Goal: Task Accomplishment & Management: Manage account settings

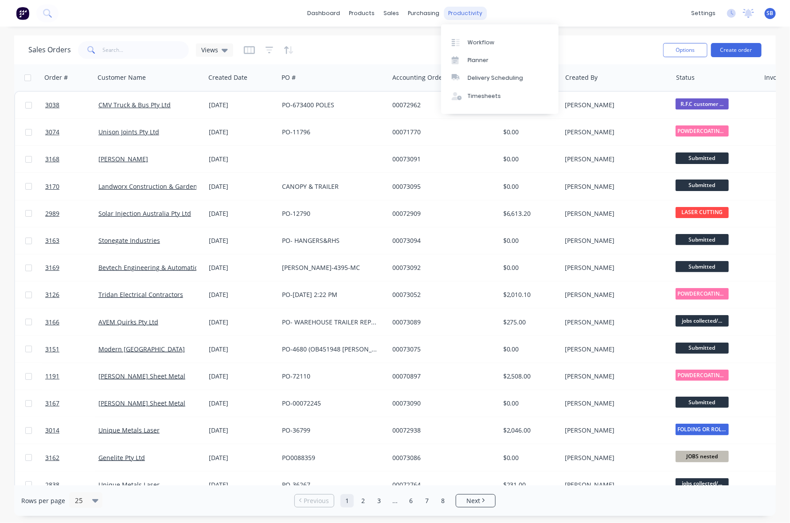
click at [455, 10] on div "productivity" at bounding box center [465, 13] width 43 height 13
click at [459, 10] on div "productivity" at bounding box center [465, 13] width 43 height 13
click at [478, 39] on div "Workflow" at bounding box center [481, 43] width 27 height 8
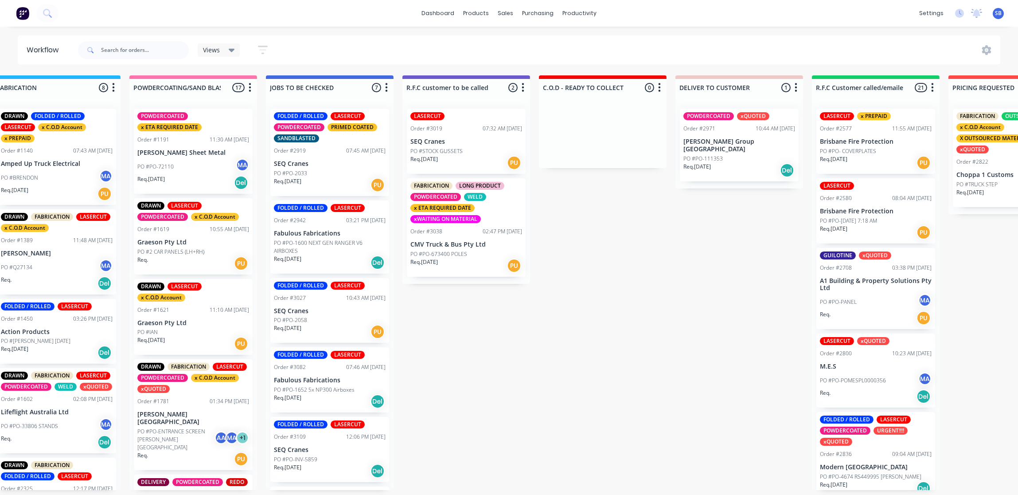
scroll to position [0, 714]
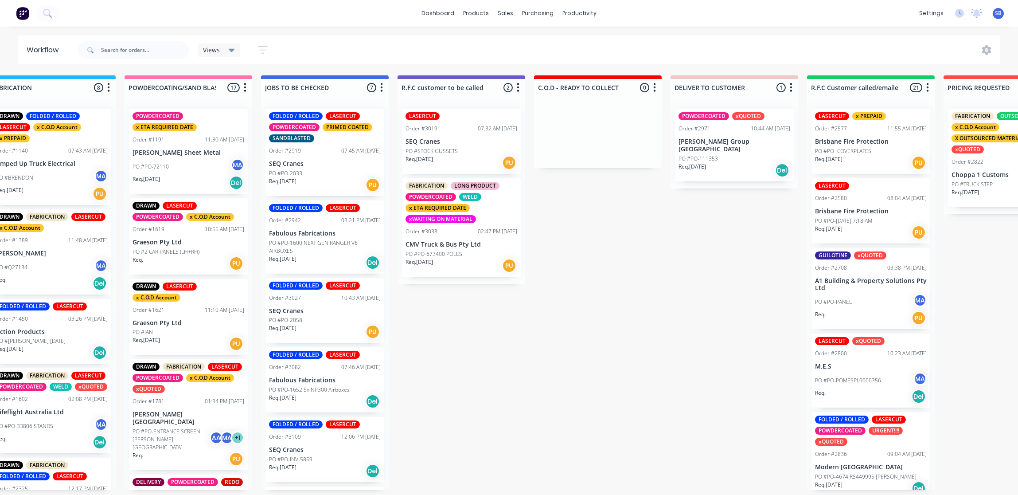
click at [478, 234] on div "02:47 PM [DATE]" at bounding box center [497, 231] width 39 height 8
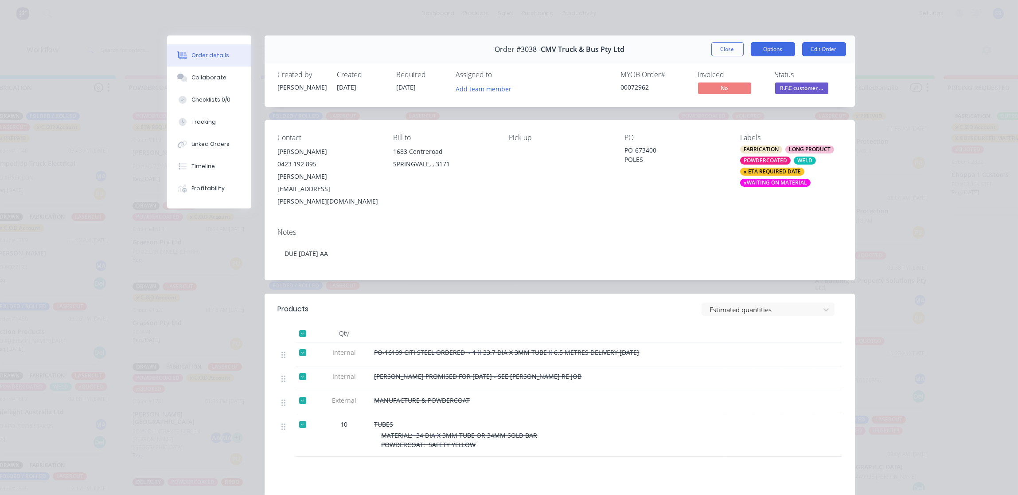
click at [764, 47] on button "Options" at bounding box center [773, 49] width 44 height 14
click at [736, 106] on div "Delivery Docket" at bounding box center [748, 107] width 77 height 13
click at [736, 106] on div "Standard" at bounding box center [748, 107] width 77 height 13
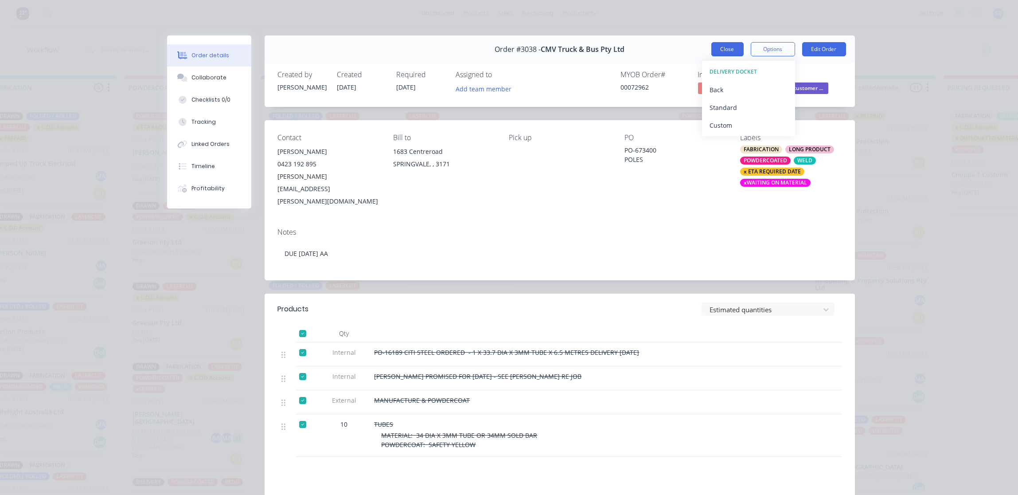
click at [723, 51] on button "Close" at bounding box center [728, 49] width 32 height 14
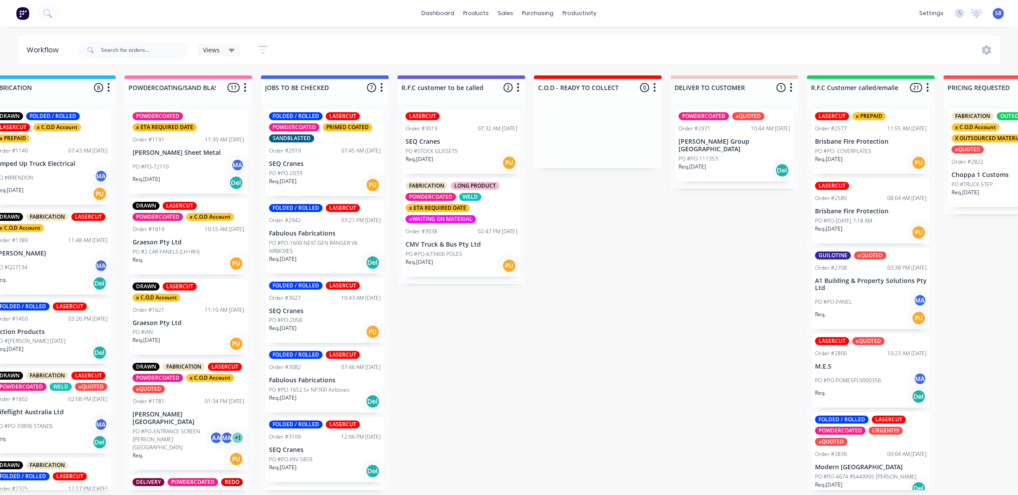
click at [446, 250] on p "PO #PO-673400 POLES" at bounding box center [434, 254] width 57 height 8
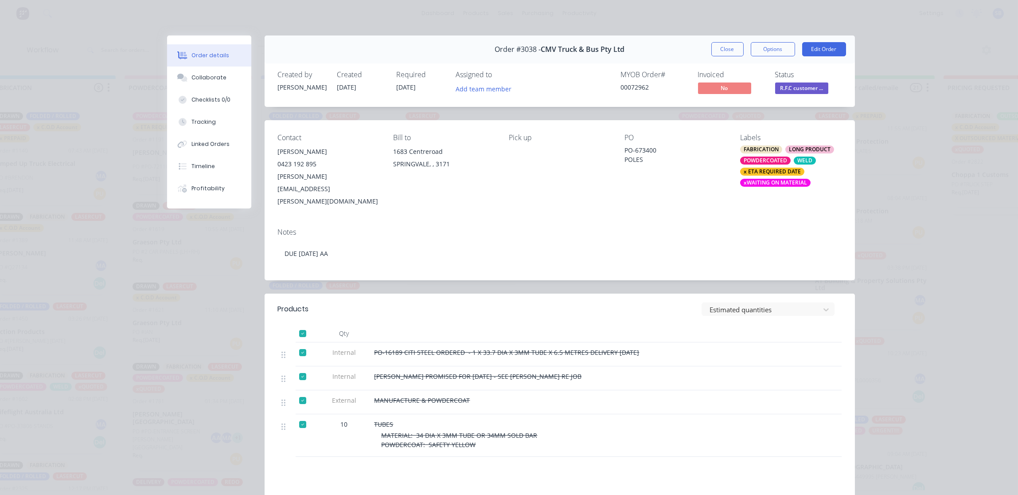
click at [790, 87] on span "R.F.C customer ..." at bounding box center [801, 87] width 53 height 11
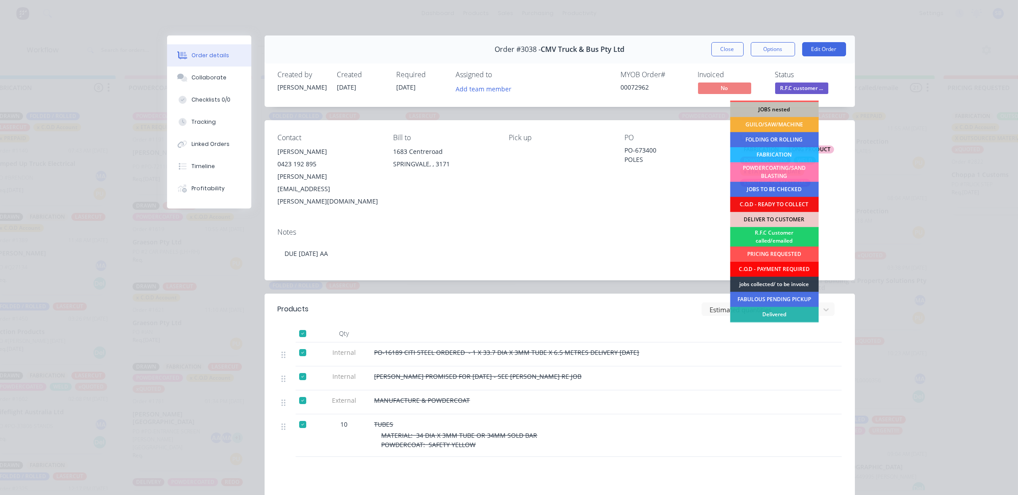
scroll to position [43, 0]
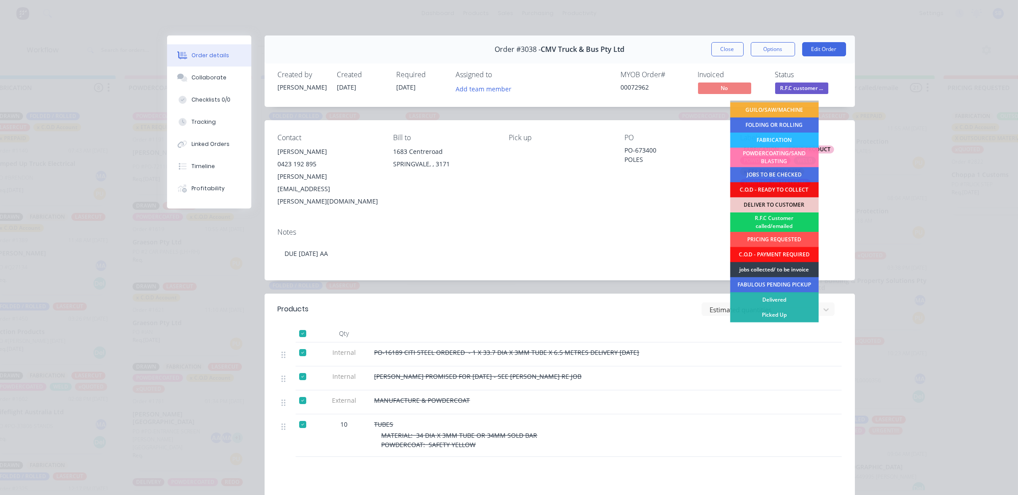
click at [760, 224] on div "R.F.C Customer called/emailed" at bounding box center [774, 222] width 89 height 20
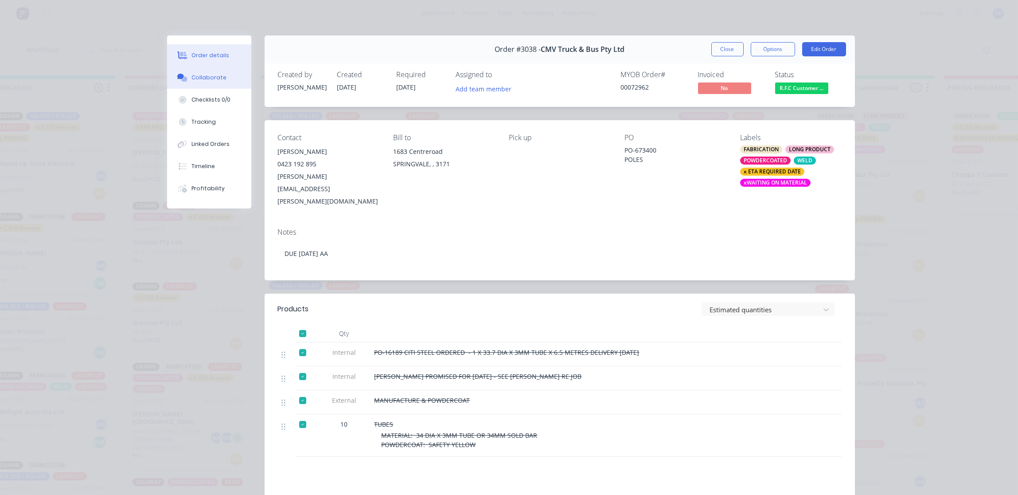
click at [206, 78] on div "Collaborate" at bounding box center [209, 78] width 35 height 8
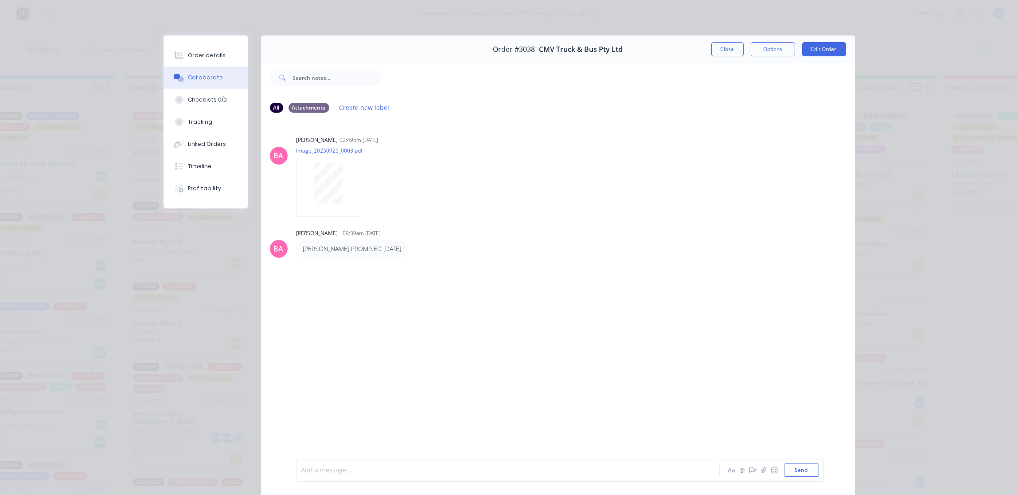
click at [398, 470] on div at bounding box center [496, 470] width 388 height 9
paste div
click at [414, 460] on div "CUSTOMER CALLED TO COLLECT -" at bounding box center [496, 462] width 388 height 9
drag, startPoint x: 430, startPoint y: 458, endPoint x: 397, endPoint y: 462, distance: 33.1
click at [397, 462] on div "CUSTOMER CALLED TO COLLECT - [PERSON_NAME]" at bounding box center [496, 462] width 388 height 9
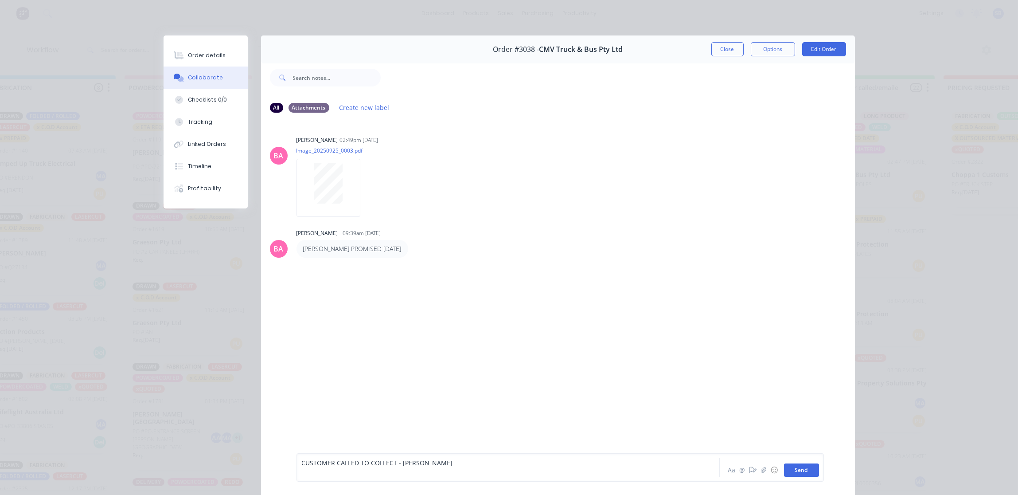
click at [790, 470] on button "Send" at bounding box center [801, 469] width 35 height 13
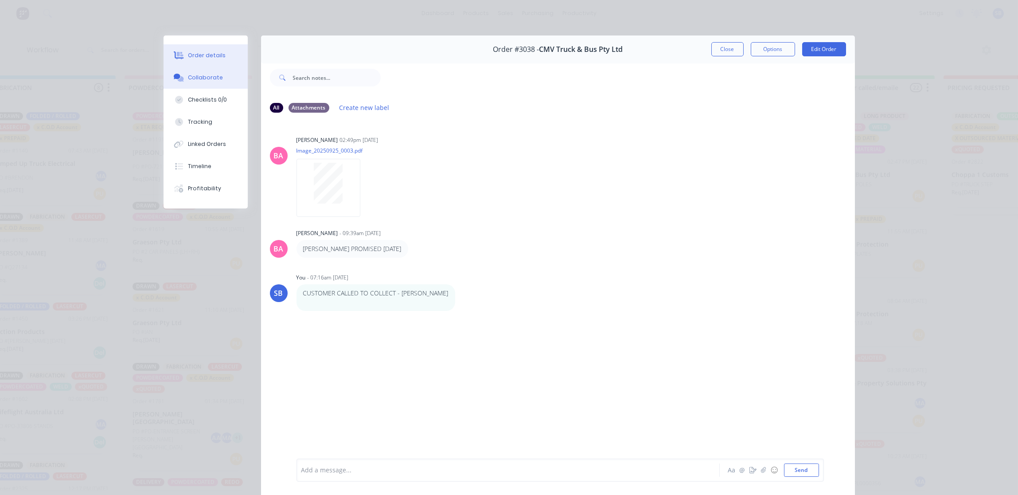
click at [200, 57] on div "Order details" at bounding box center [207, 55] width 38 height 8
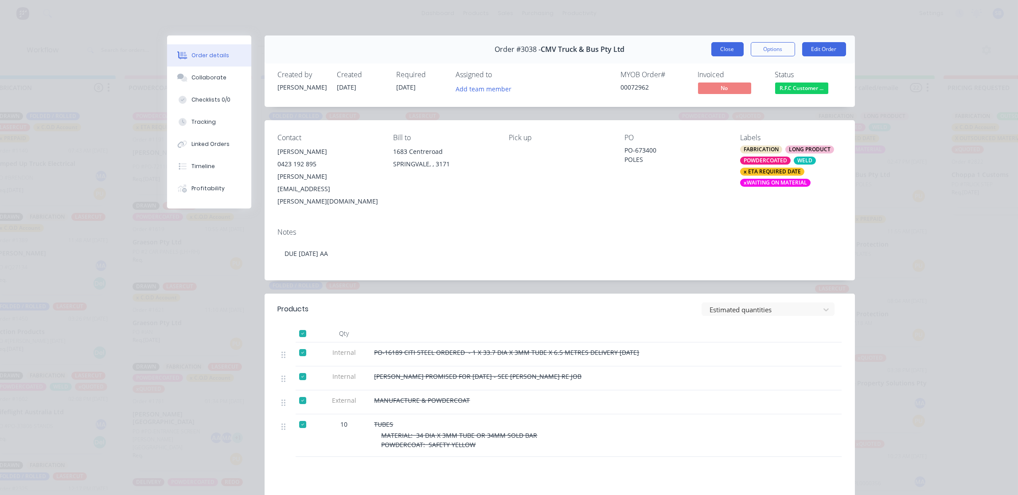
click at [726, 47] on button "Close" at bounding box center [728, 49] width 32 height 14
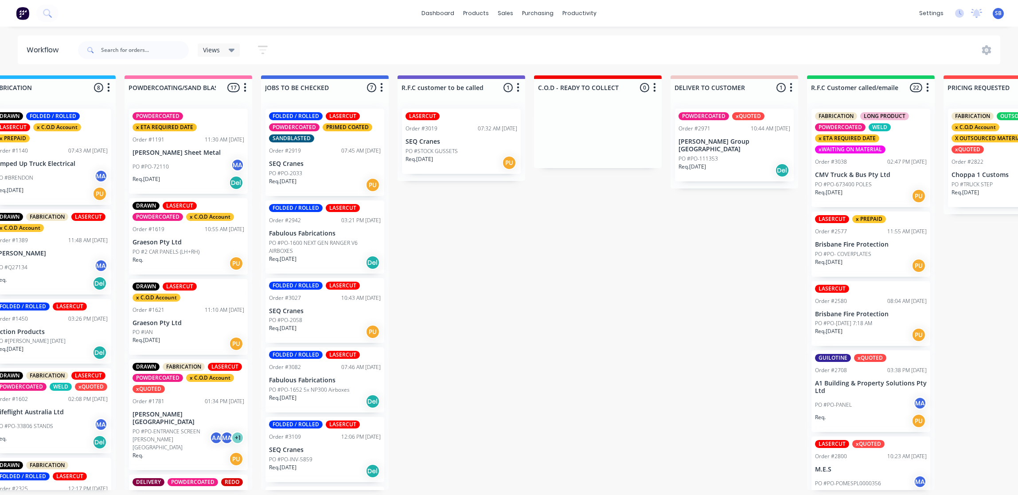
click at [468, 149] on div "PO #STOCK GUSSETS" at bounding box center [462, 151] width 112 height 8
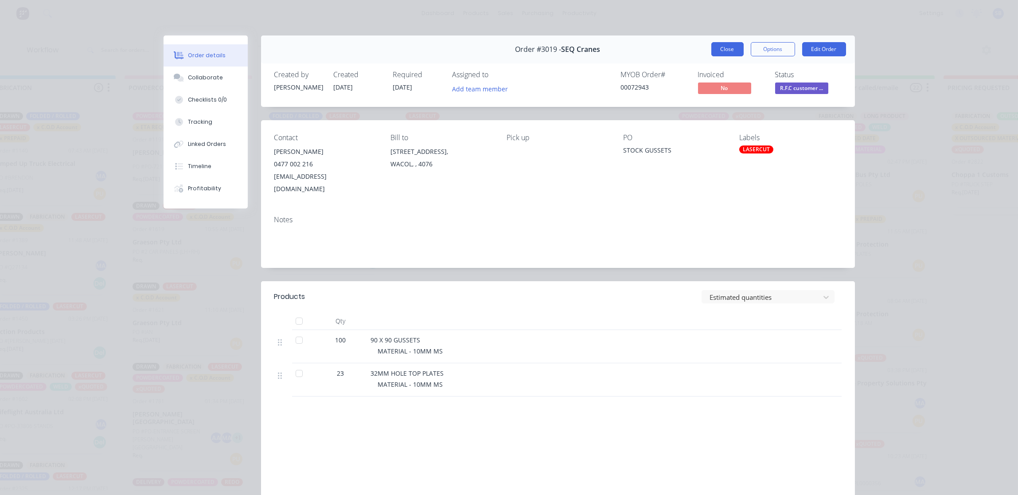
click at [720, 50] on button "Close" at bounding box center [728, 49] width 32 height 14
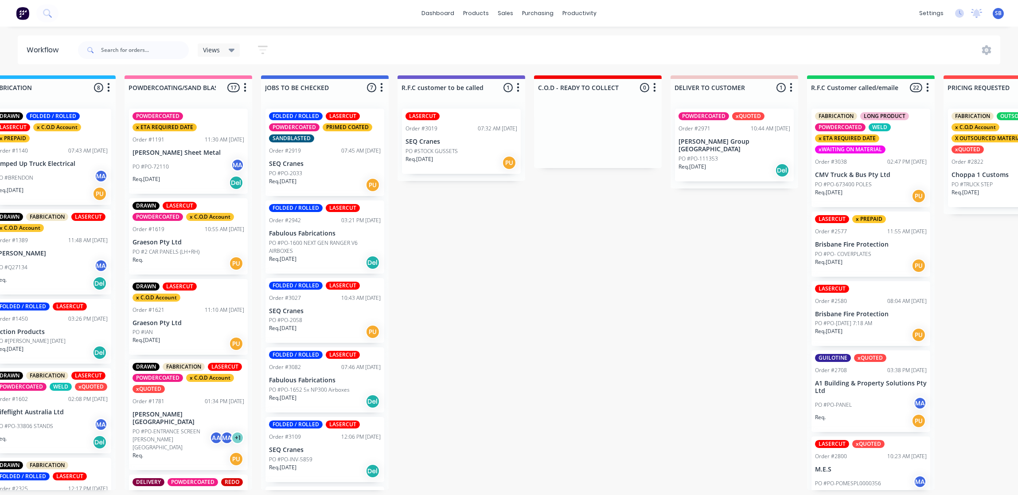
click at [464, 145] on div "LASERCUT Order #3019 07:32 AM [DATE] SEQ Cranes PO #STOCK GUSSETS Req. [DATE] PU" at bounding box center [461, 141] width 119 height 65
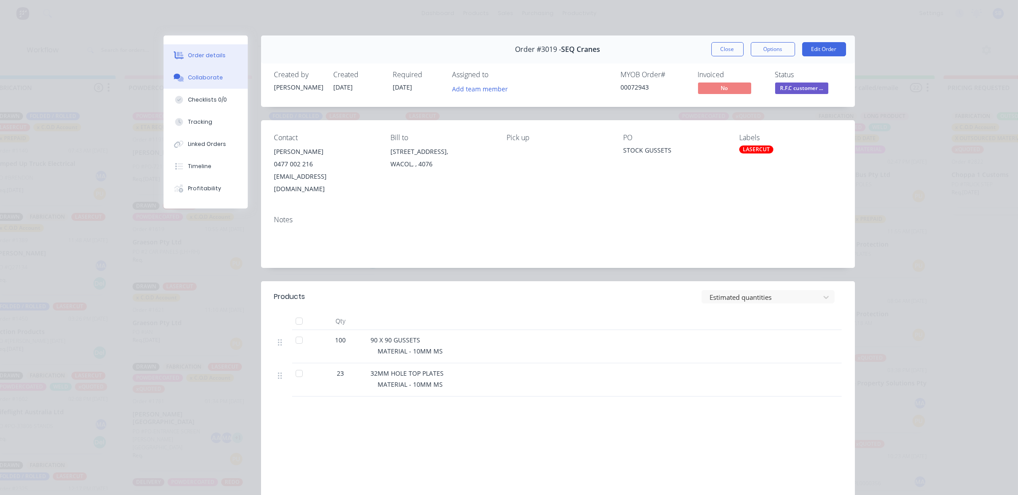
click at [210, 74] on div "Collaborate" at bounding box center [205, 78] width 35 height 8
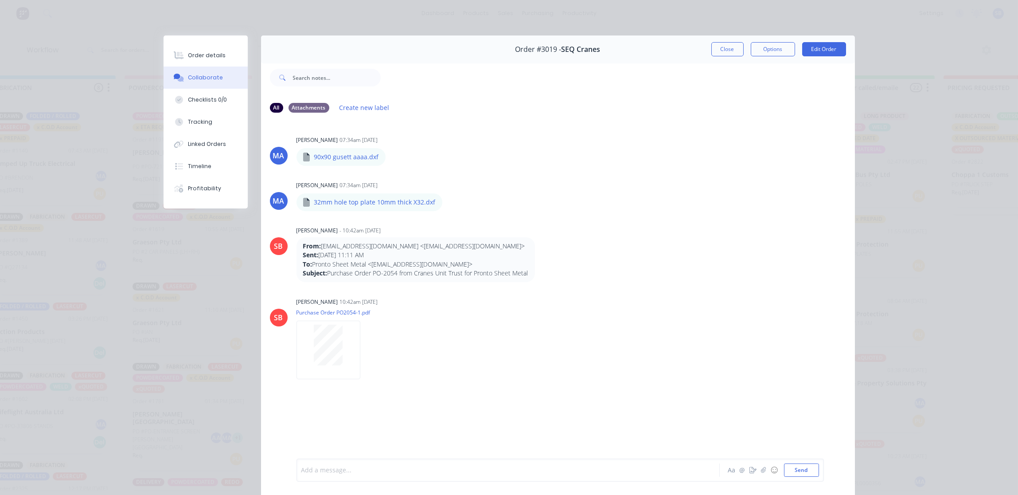
click at [325, 470] on div at bounding box center [496, 470] width 388 height 9
click at [790, 472] on button "Send" at bounding box center [801, 469] width 35 height 13
click at [202, 48] on button "Order details" at bounding box center [206, 55] width 84 height 22
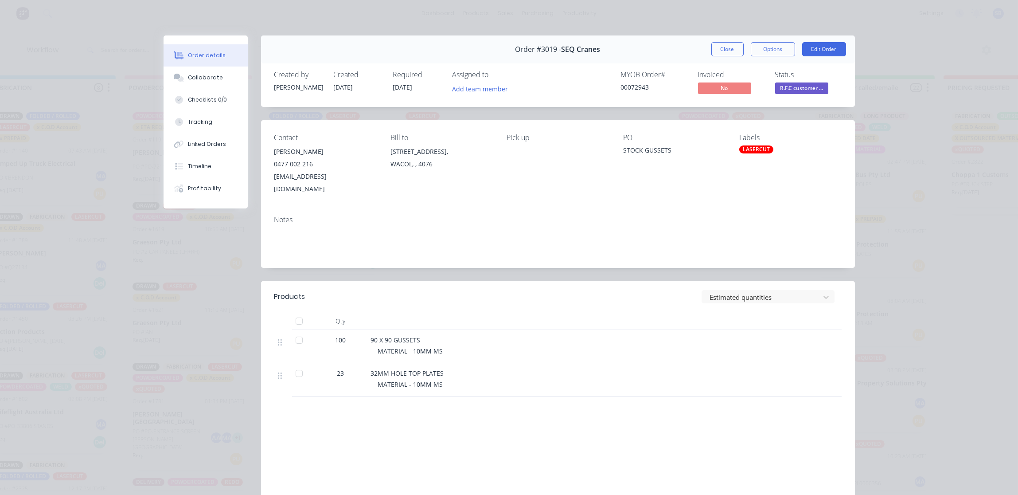
click at [790, 89] on span "R.F.C customer ..." at bounding box center [801, 87] width 53 height 11
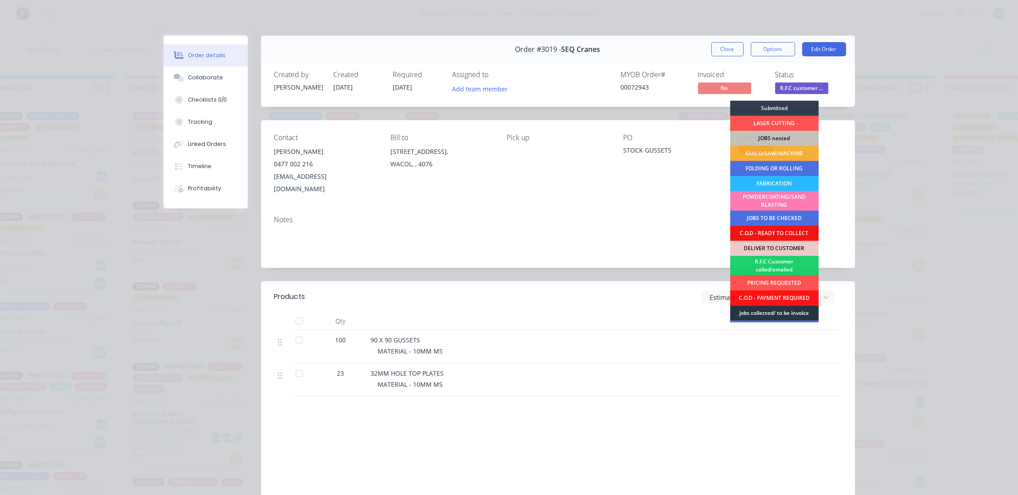
click at [772, 309] on div "jobs collected/ to be invoice" at bounding box center [774, 312] width 89 height 15
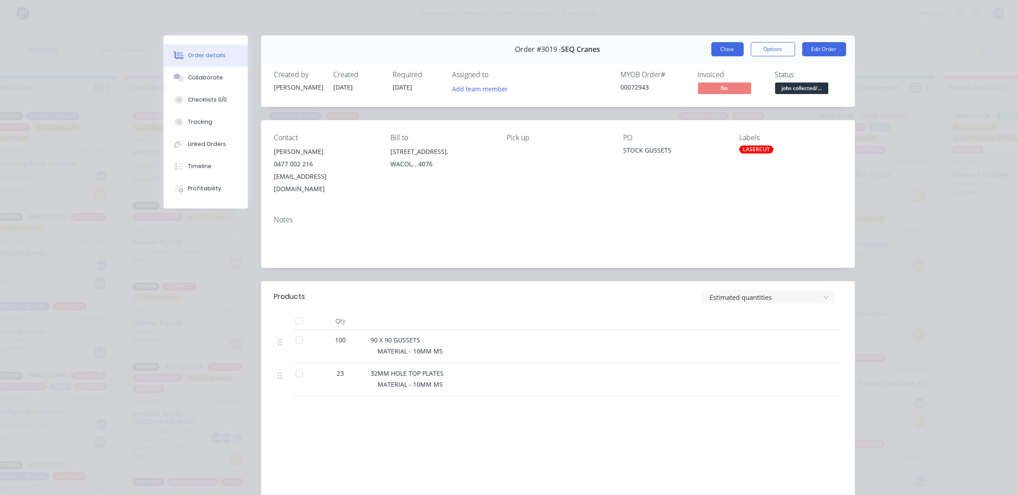
click at [721, 51] on button "Close" at bounding box center [728, 49] width 32 height 14
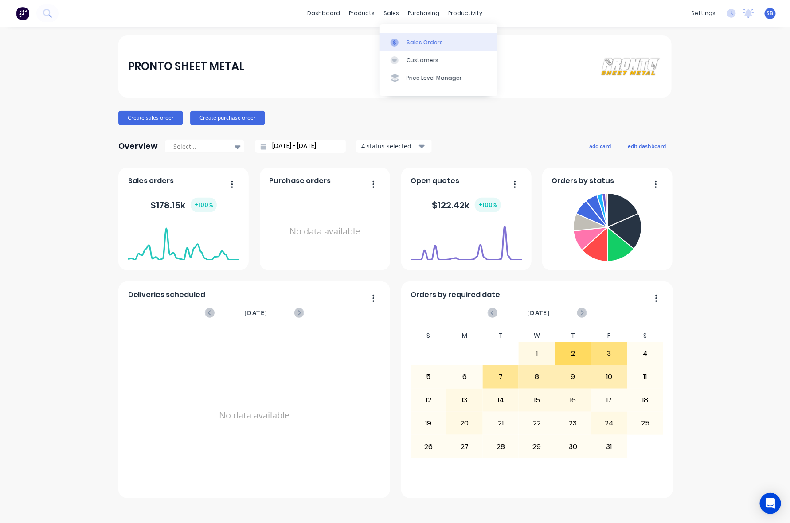
click at [424, 39] on div "Sales Orders" at bounding box center [425, 43] width 36 height 8
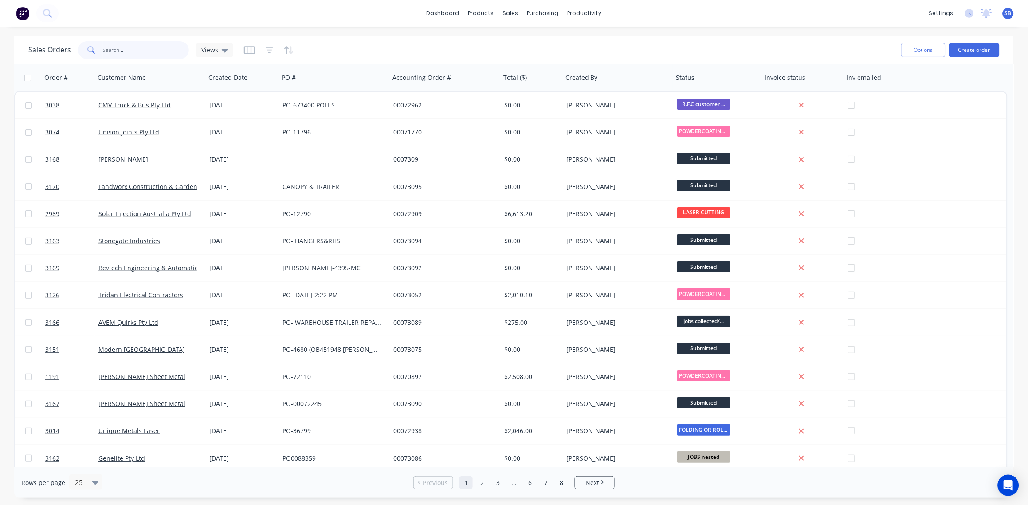
click at [127, 51] on input "text" at bounding box center [146, 50] width 86 height 18
type input "2495"
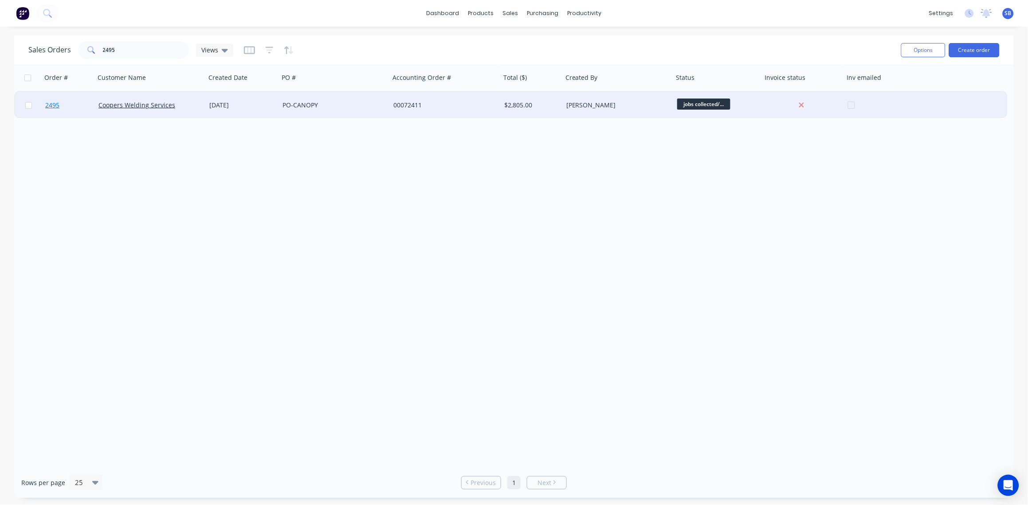
click at [52, 103] on span "2495" at bounding box center [52, 105] width 14 height 9
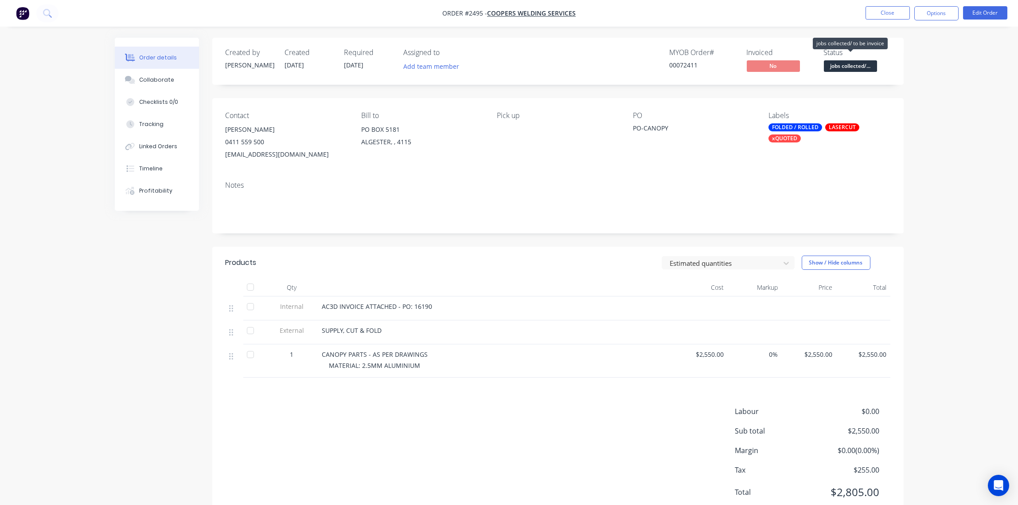
click at [790, 67] on span "jobs collected/..." at bounding box center [850, 65] width 53 height 11
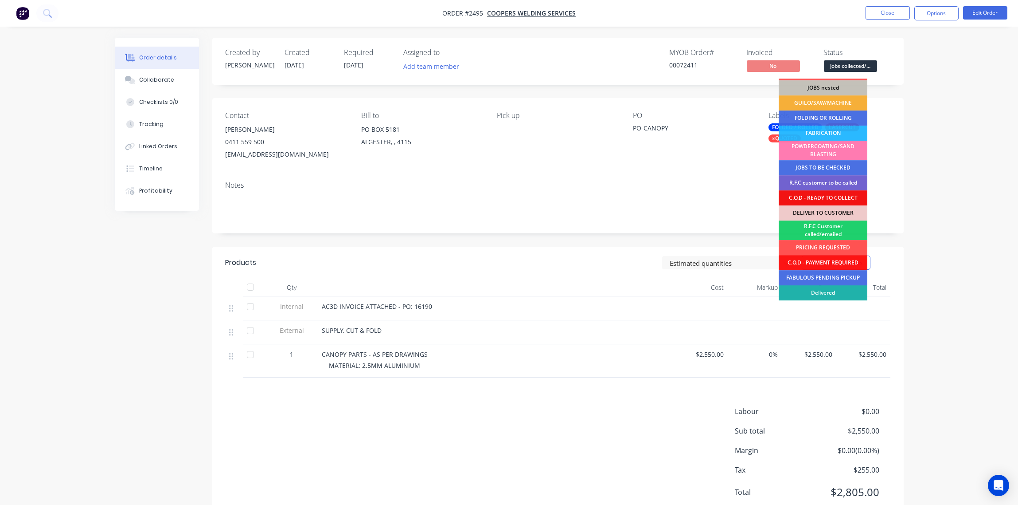
scroll to position [43, 0]
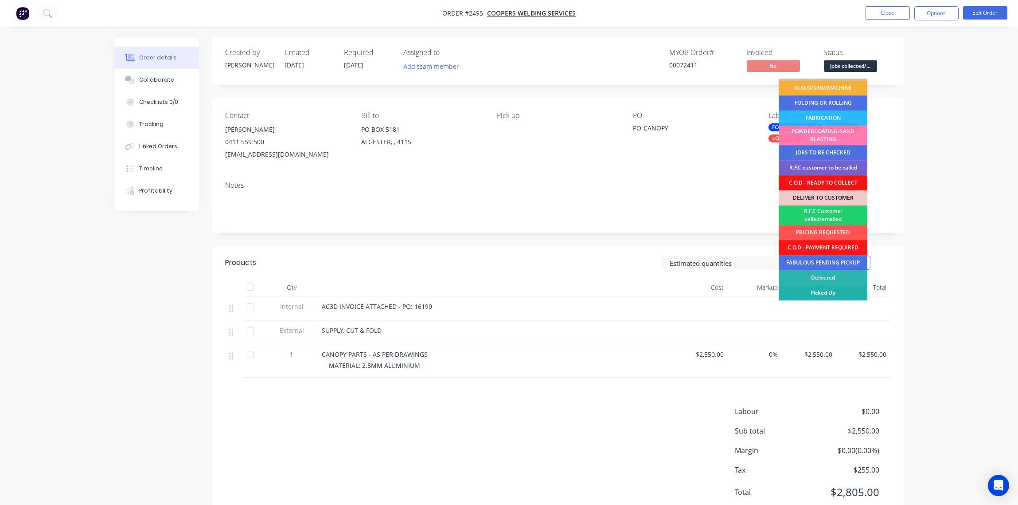
click at [790, 288] on div "Picked Up" at bounding box center [823, 292] width 89 height 15
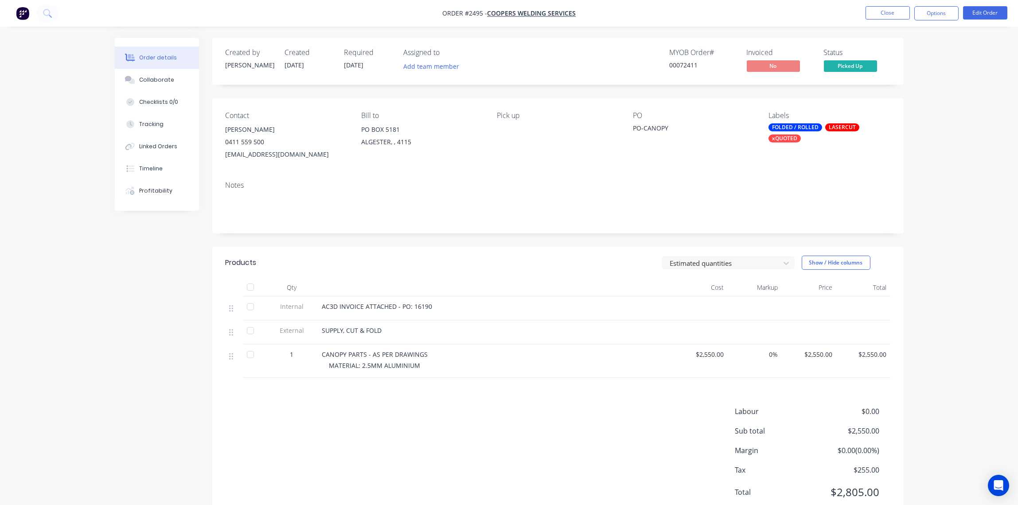
click at [790, 130] on div "FOLDED / ROLLED" at bounding box center [796, 127] width 54 height 8
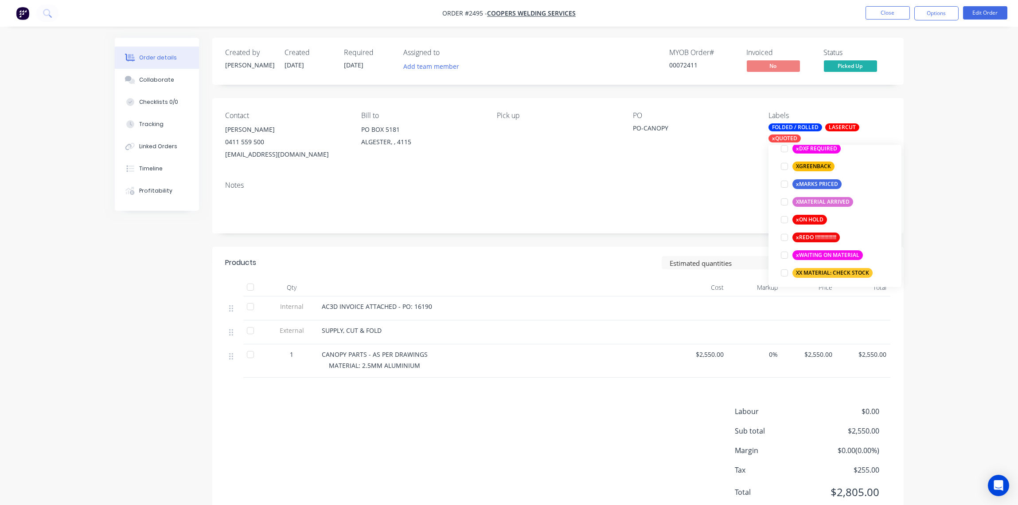
scroll to position [798, 0]
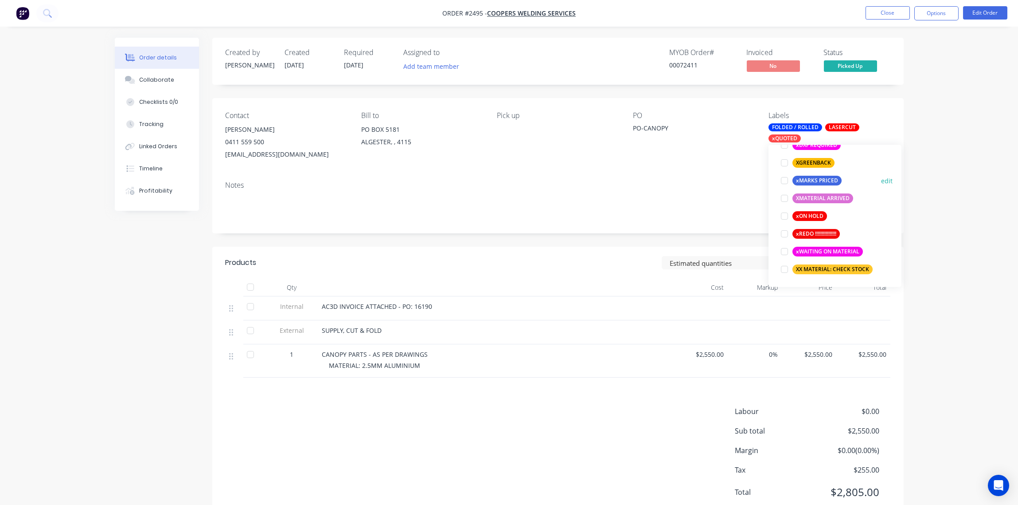
click at [781, 183] on div at bounding box center [785, 181] width 18 height 18
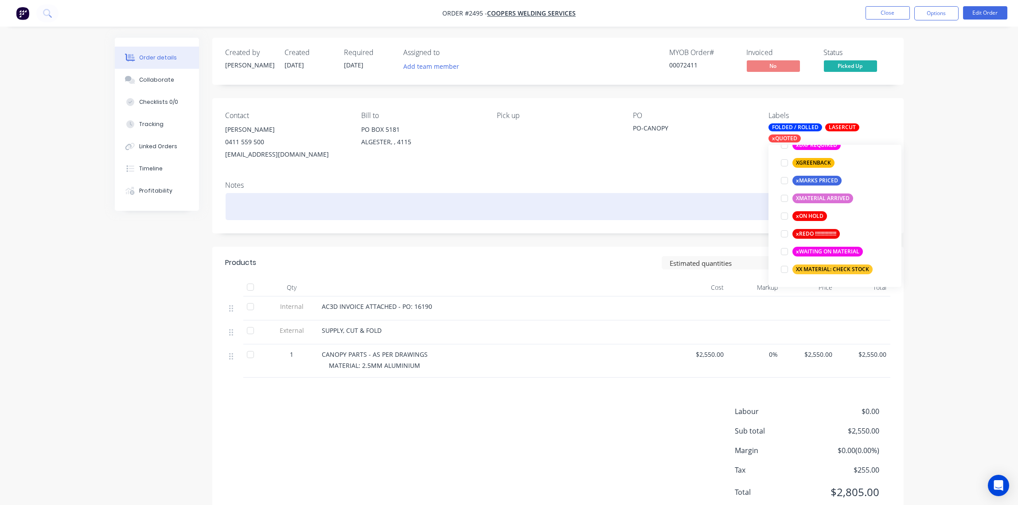
scroll to position [71, 0]
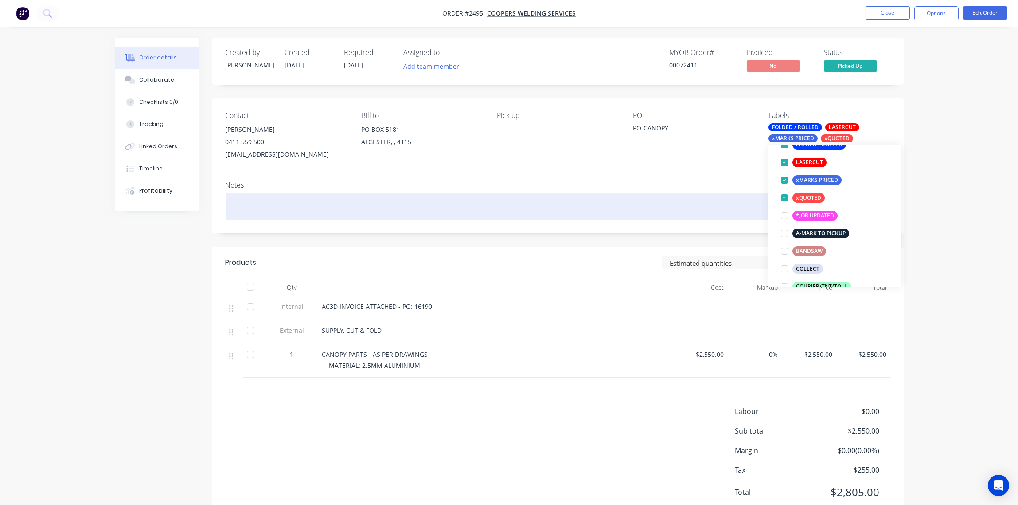
click at [676, 200] on div at bounding box center [558, 206] width 665 height 27
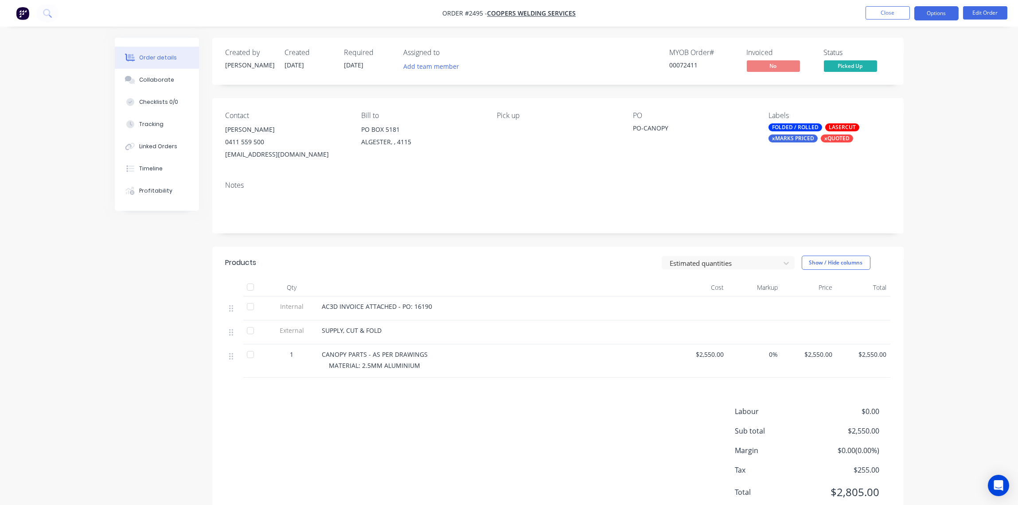
click at [790, 16] on button "Options" at bounding box center [937, 13] width 44 height 14
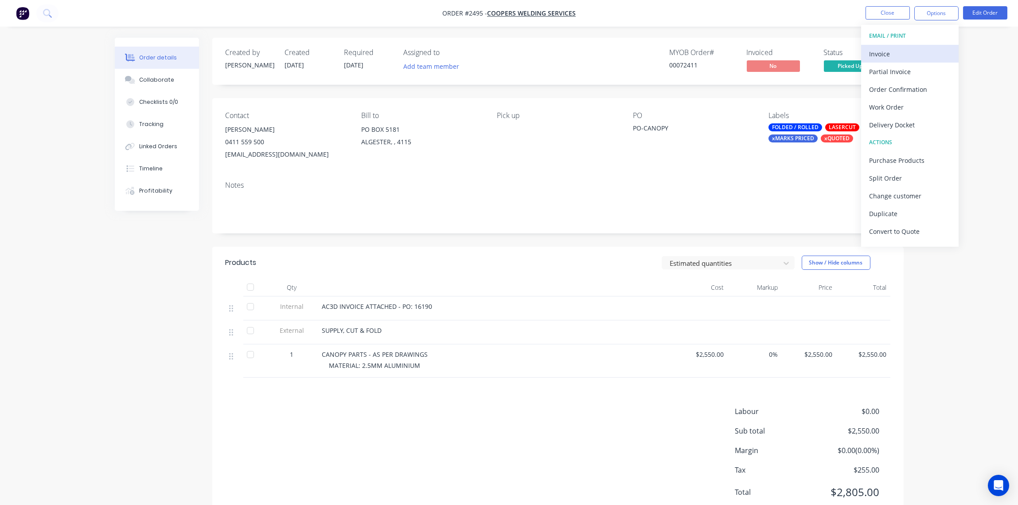
click at [790, 49] on div "Invoice" at bounding box center [910, 53] width 82 height 13
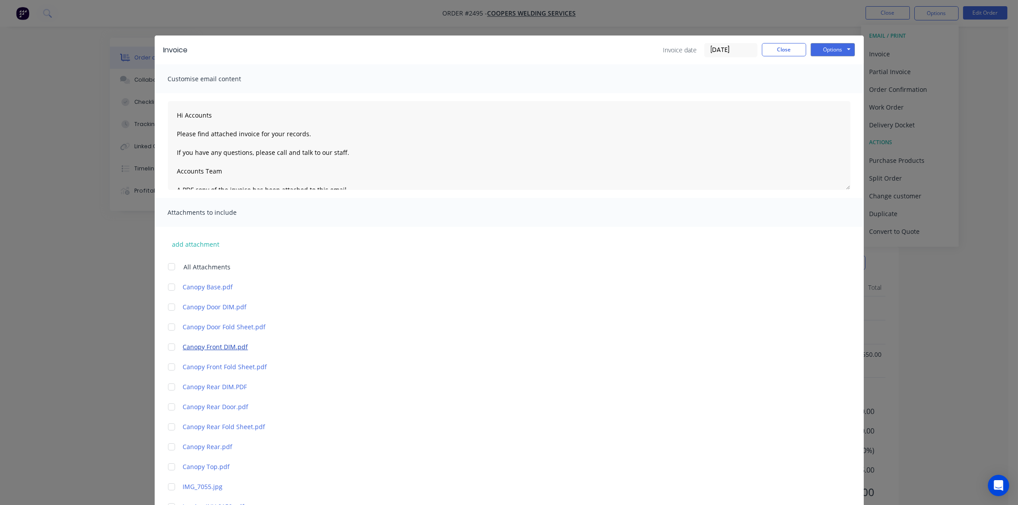
scroll to position [145, 0]
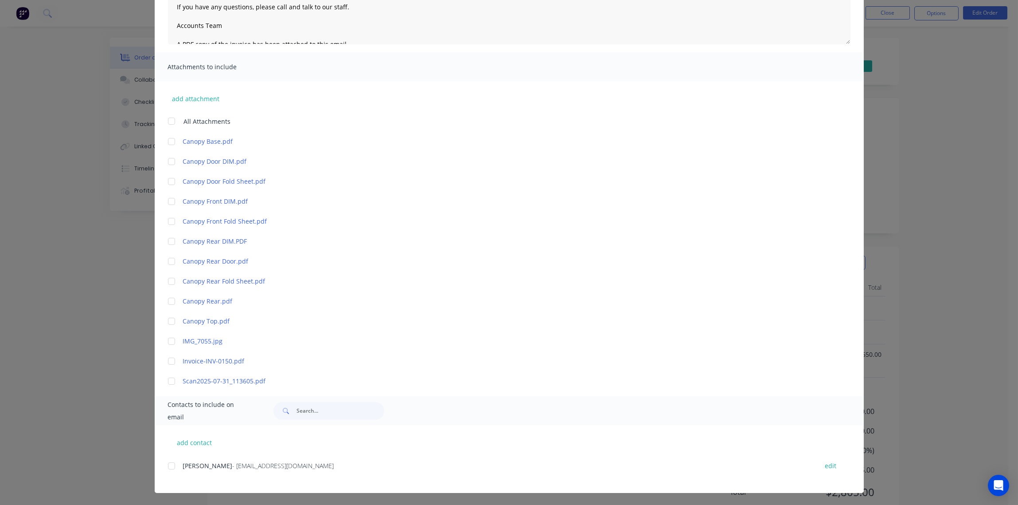
click at [164, 465] on div at bounding box center [172, 466] width 18 height 18
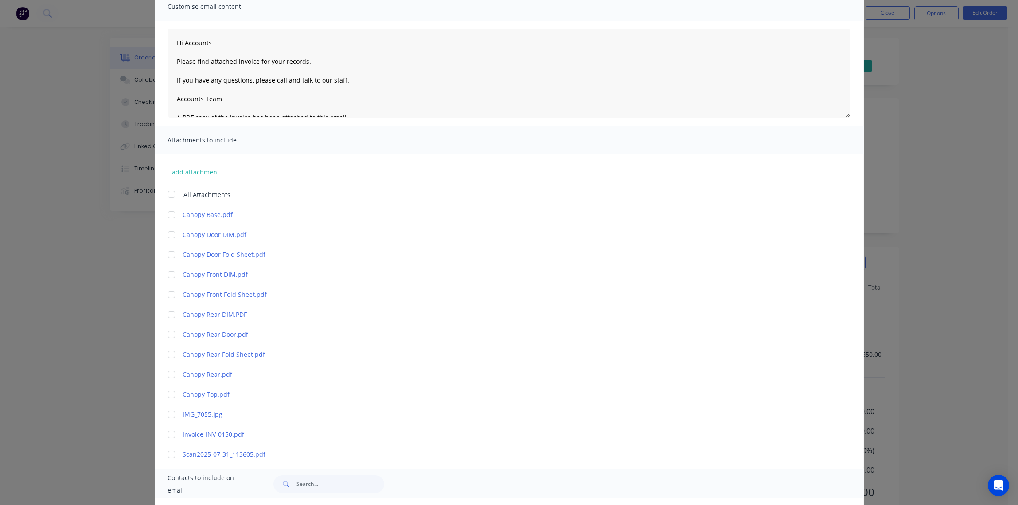
scroll to position [0, 0]
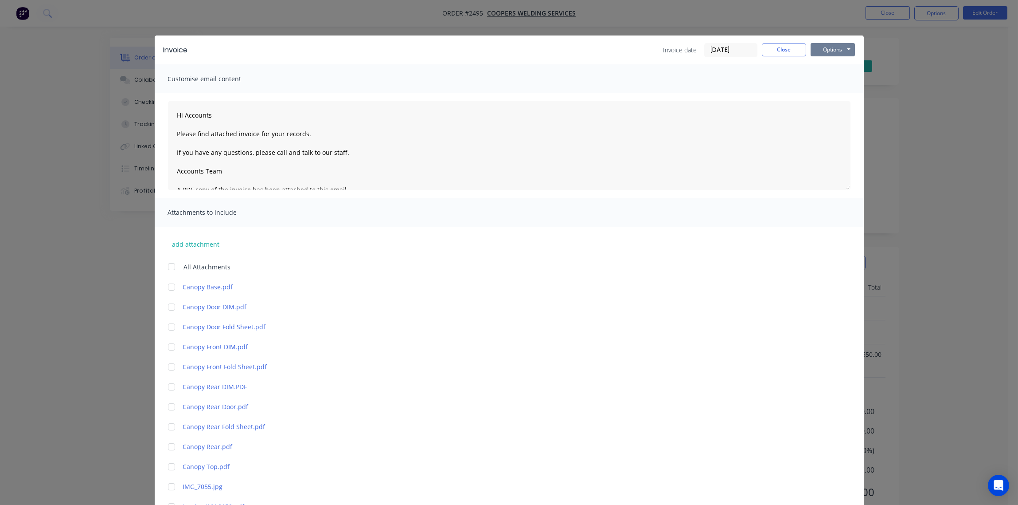
click at [790, 49] on button "Options" at bounding box center [833, 49] width 44 height 13
click at [790, 95] on button "Email" at bounding box center [839, 94] width 57 height 15
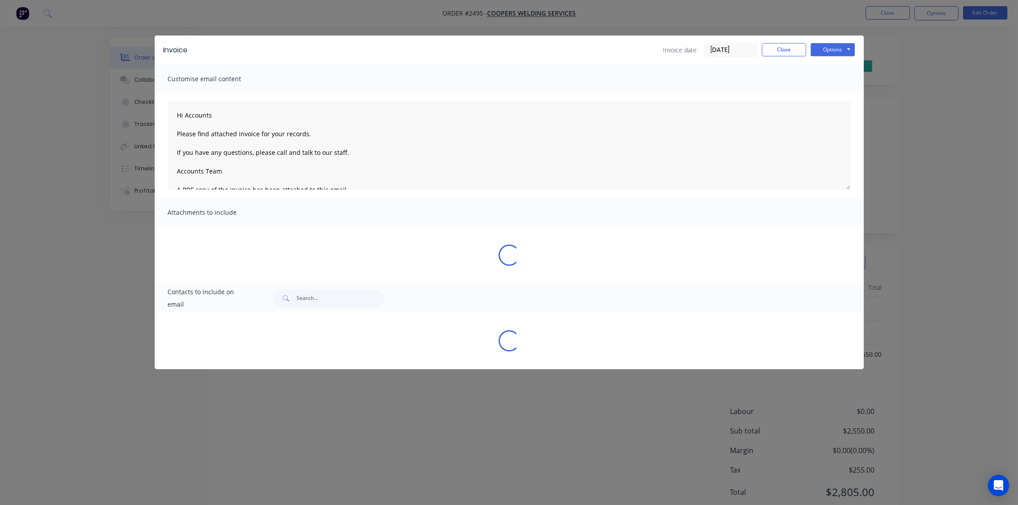
type textarea "Hi Accounts Please find attached invoice for your records. If you have any ques…"
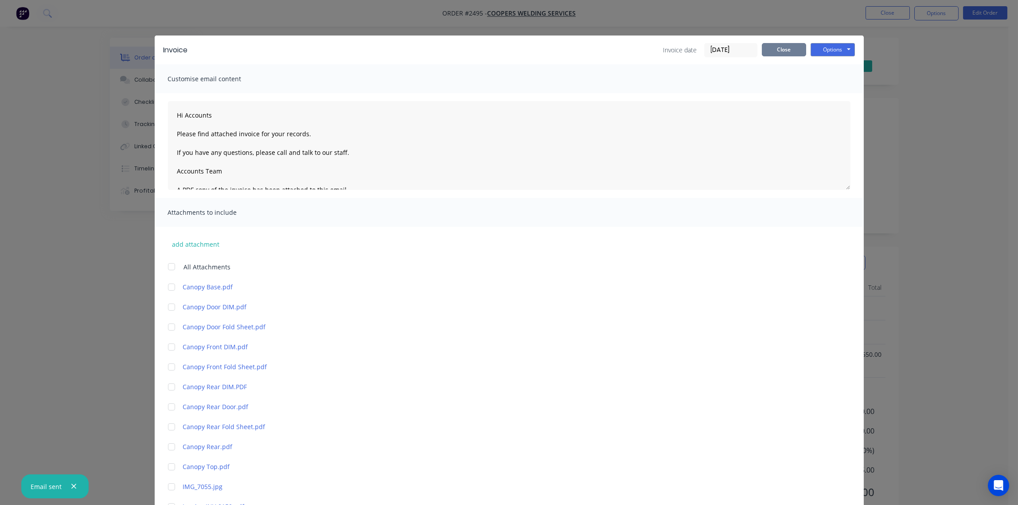
click at [781, 49] on button "Close" at bounding box center [784, 49] width 44 height 13
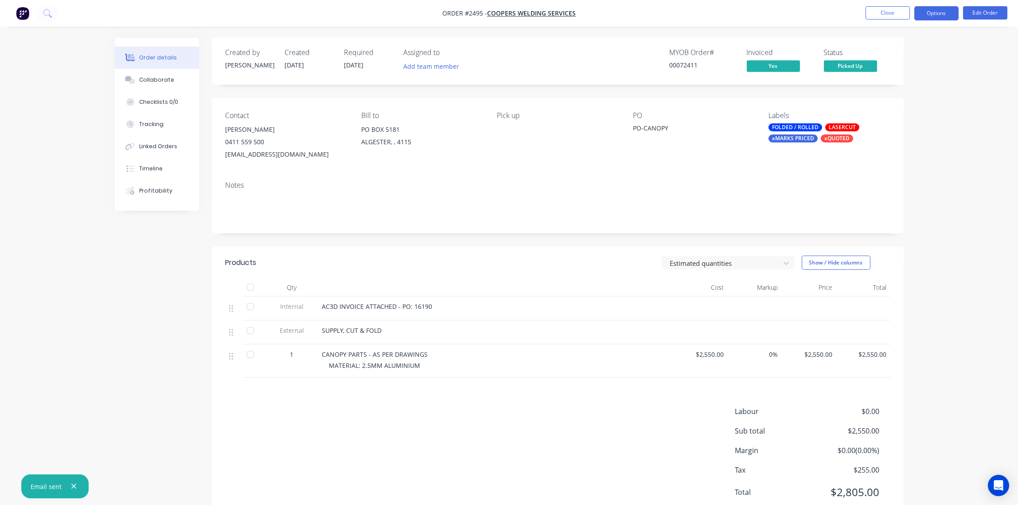
click at [790, 13] on button "Options" at bounding box center [937, 13] width 44 height 14
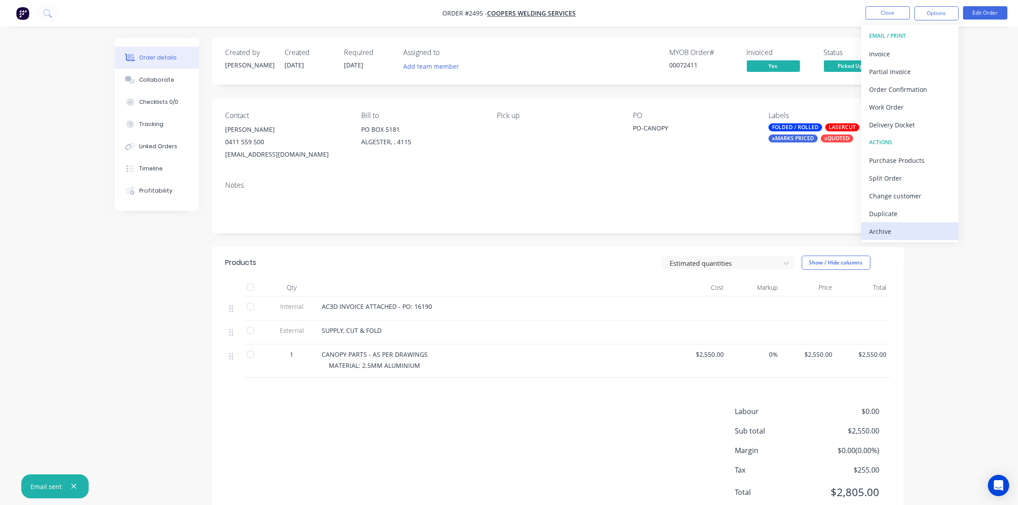
click at [790, 225] on div "Archive" at bounding box center [910, 231] width 82 height 13
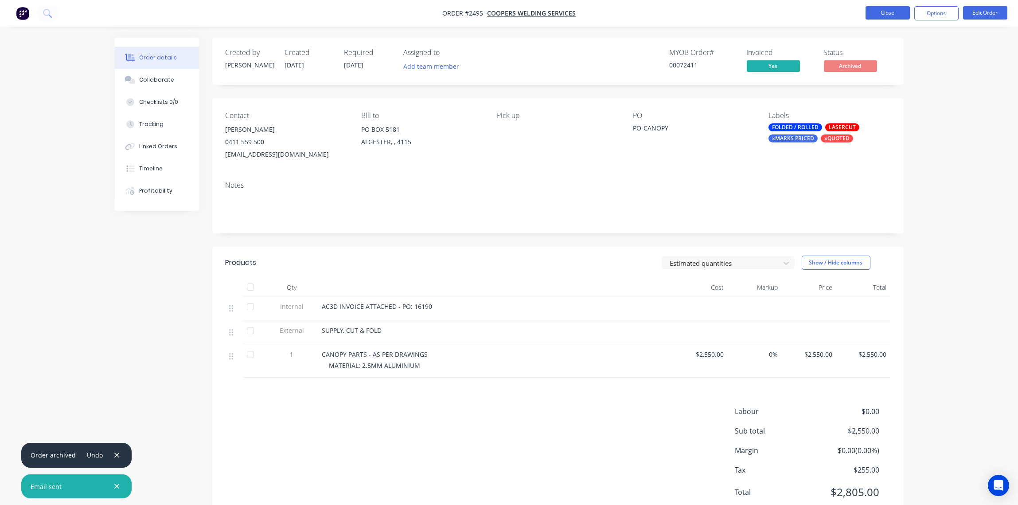
click at [790, 9] on button "Close" at bounding box center [888, 12] width 44 height 13
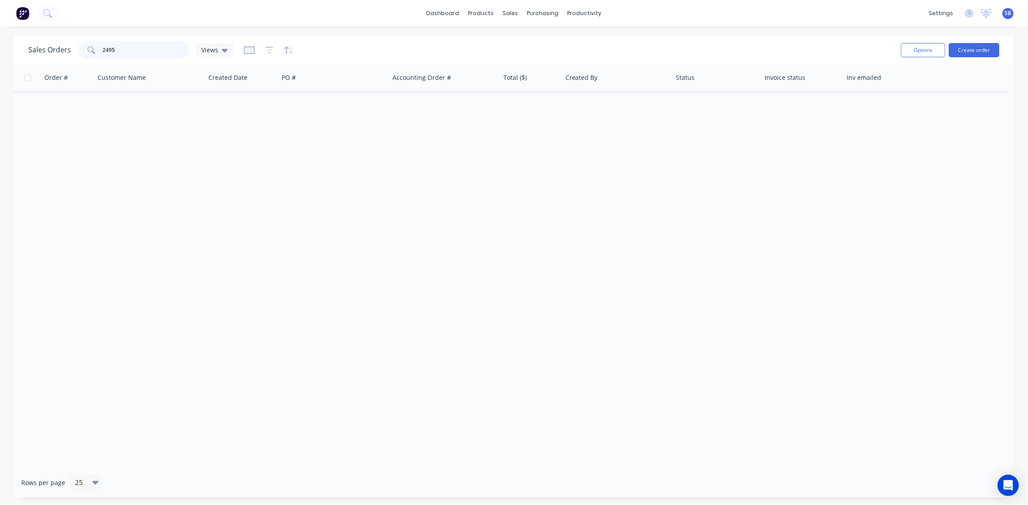
drag, startPoint x: 129, startPoint y: 52, endPoint x: -3, endPoint y: 69, distance: 132.8
click at [0, 69] on html "dashboard products sales purchasing productivity dashboard products Product Cat…" at bounding box center [514, 252] width 1028 height 505
drag, startPoint x: 129, startPoint y: 54, endPoint x: 61, endPoint y: 46, distance: 68.7
click at [61, 46] on div "Sales Orders 2692 Views" at bounding box center [130, 50] width 205 height 18
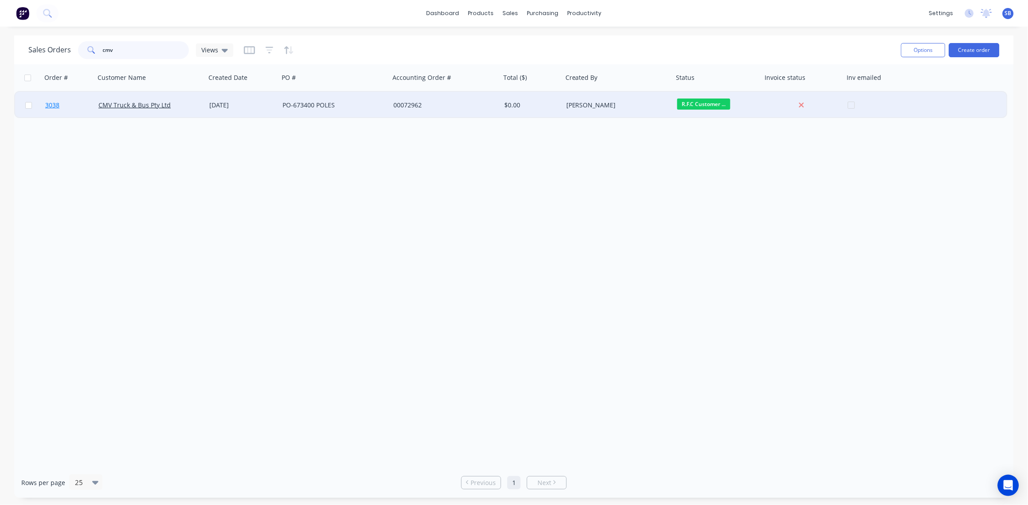
type input "cmv"
click at [53, 105] on span "3038" at bounding box center [52, 105] width 14 height 9
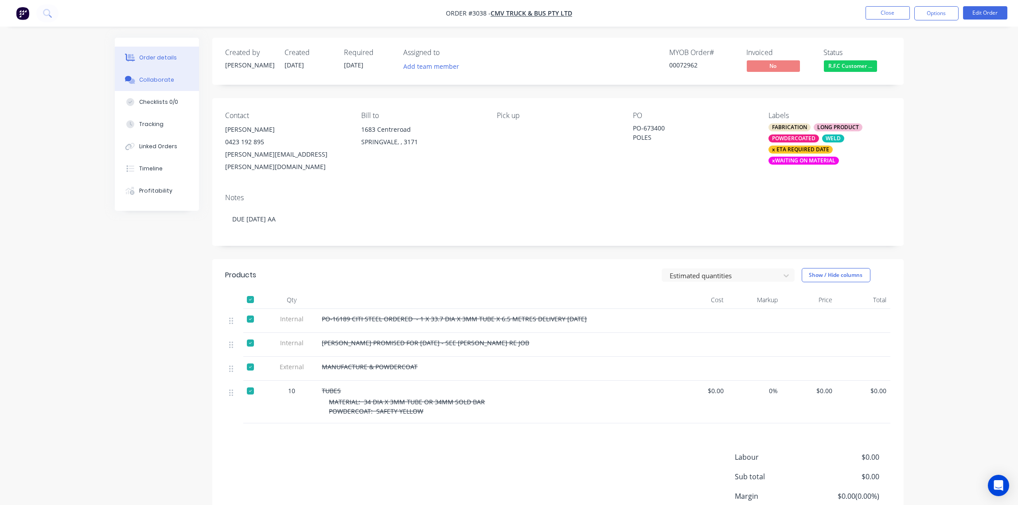
click at [157, 77] on div "Collaborate" at bounding box center [156, 80] width 35 height 8
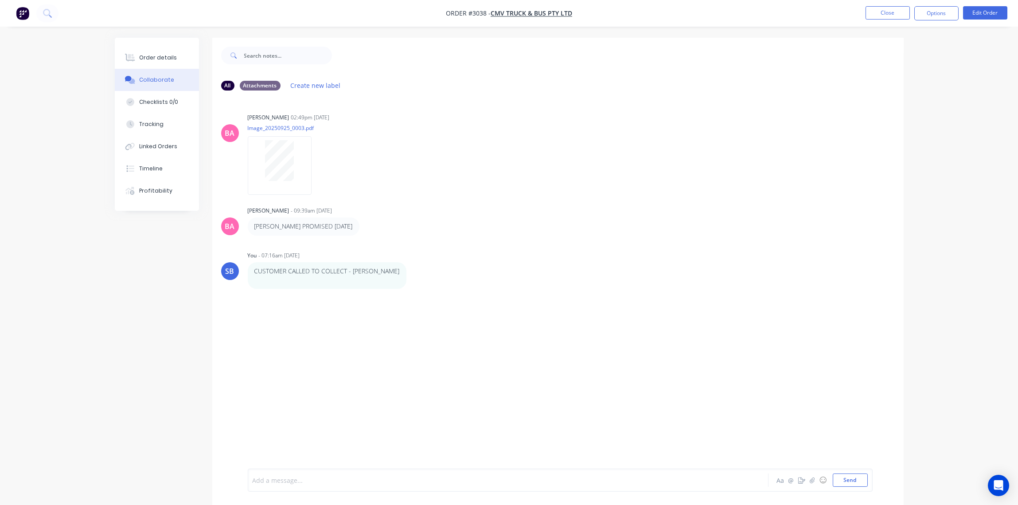
click at [298, 478] on div at bounding box center [483, 479] width 461 height 9
click at [372, 464] on div "SIGNED DELIVERY LOADED BY - Aa @ ☺ Send" at bounding box center [560, 477] width 625 height 28
click at [373, 468] on div "SIGNED DELIVERY LOADED BY -" at bounding box center [483, 472] width 461 height 9
click at [790, 482] on button "Send" at bounding box center [850, 479] width 35 height 13
click at [173, 54] on div "Order details" at bounding box center [158, 58] width 38 height 8
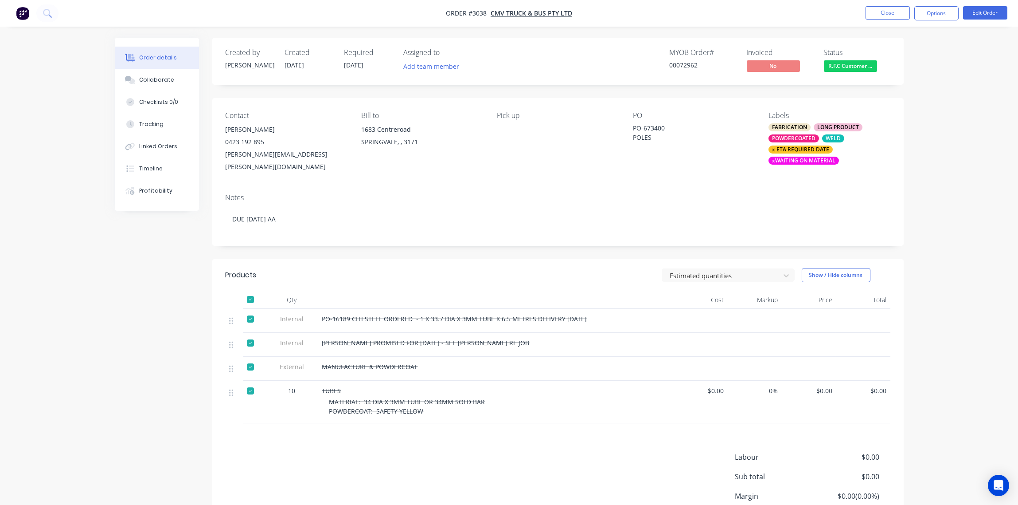
click at [790, 69] on span "R.F.C Customer ..." at bounding box center [850, 65] width 53 height 11
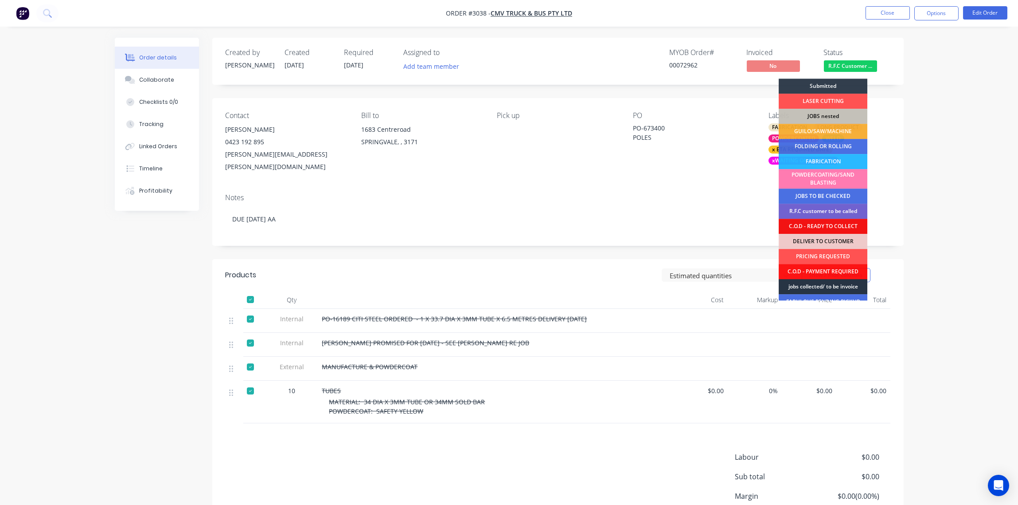
click at [790, 283] on div "jobs collected/ to be invoice" at bounding box center [823, 286] width 89 height 15
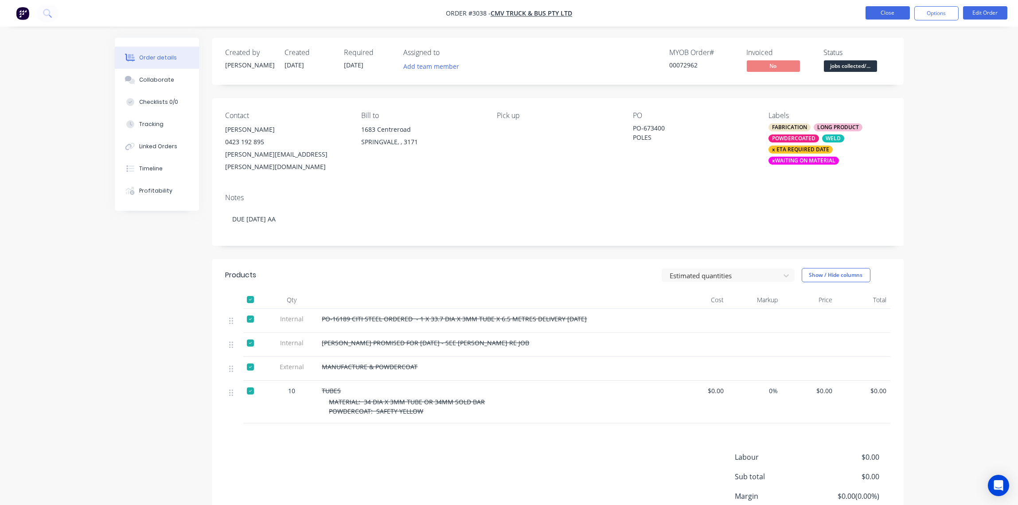
click at [790, 10] on button "Close" at bounding box center [888, 12] width 44 height 13
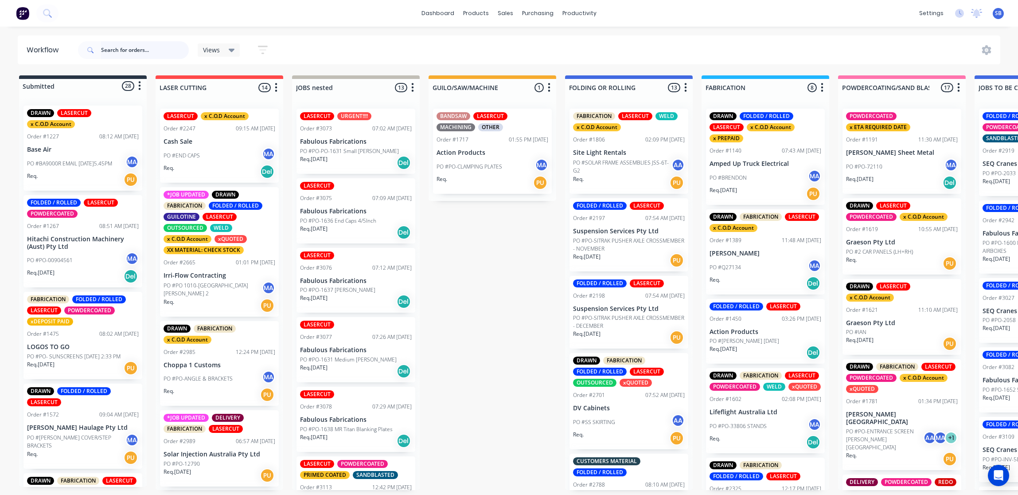
click at [124, 51] on input "text" at bounding box center [145, 50] width 88 height 18
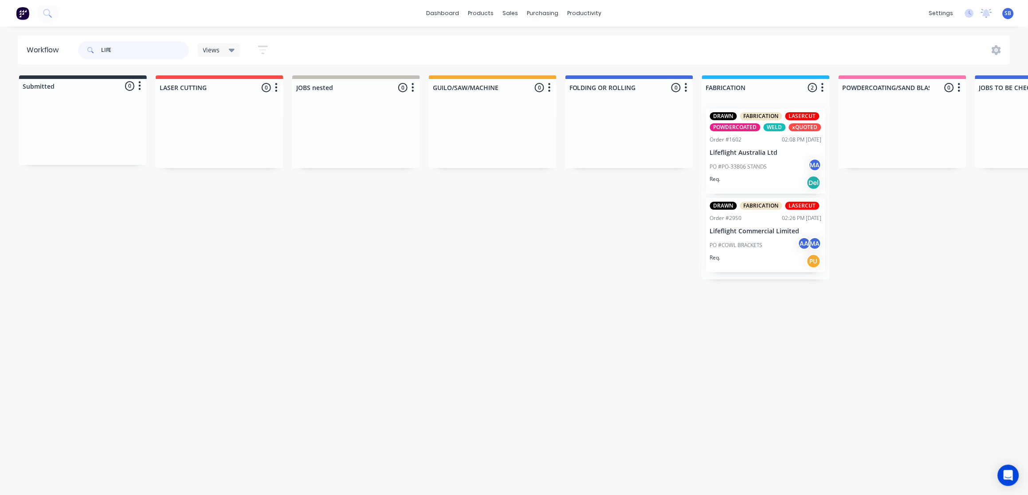
type input "LIFE"
click at [765, 175] on div "Req. Del" at bounding box center [766, 182] width 112 height 15
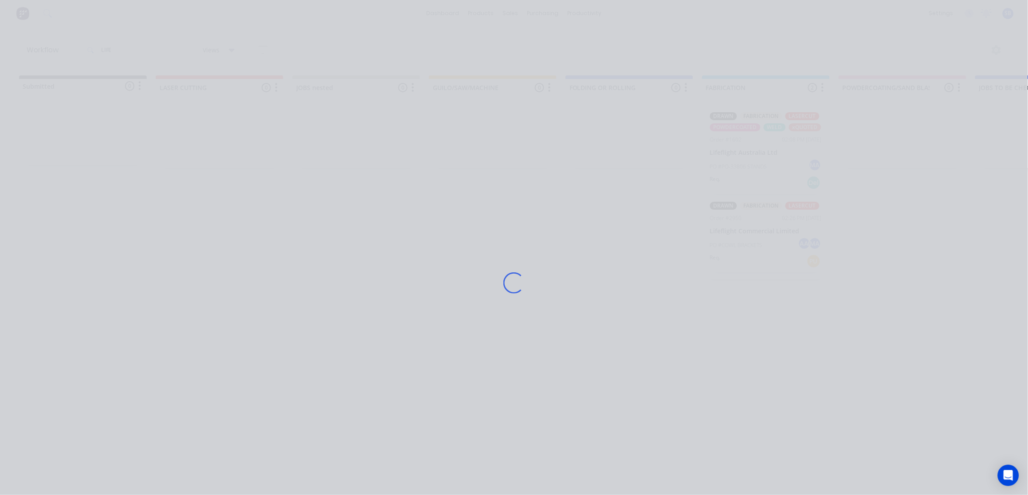
click at [765, 174] on div "Loading..." at bounding box center [513, 282] width 709 height 495
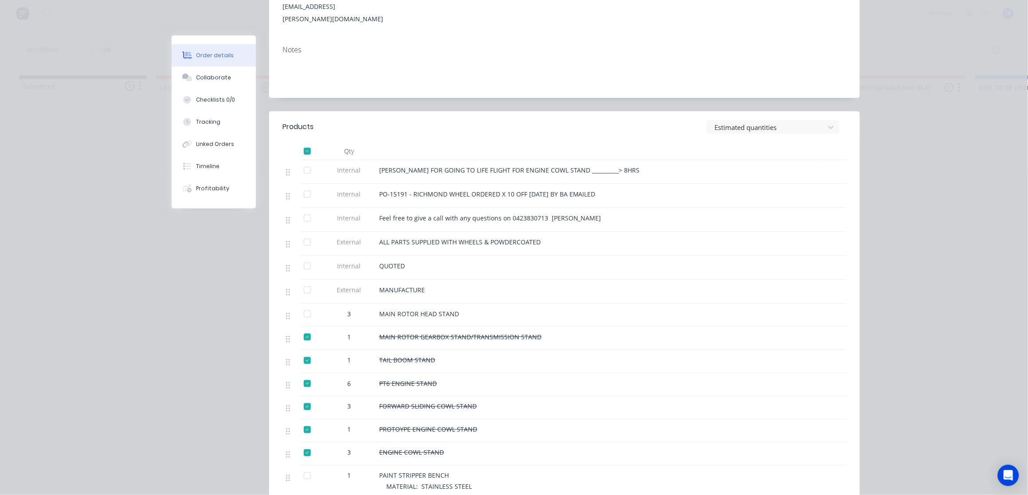
scroll to position [265, 0]
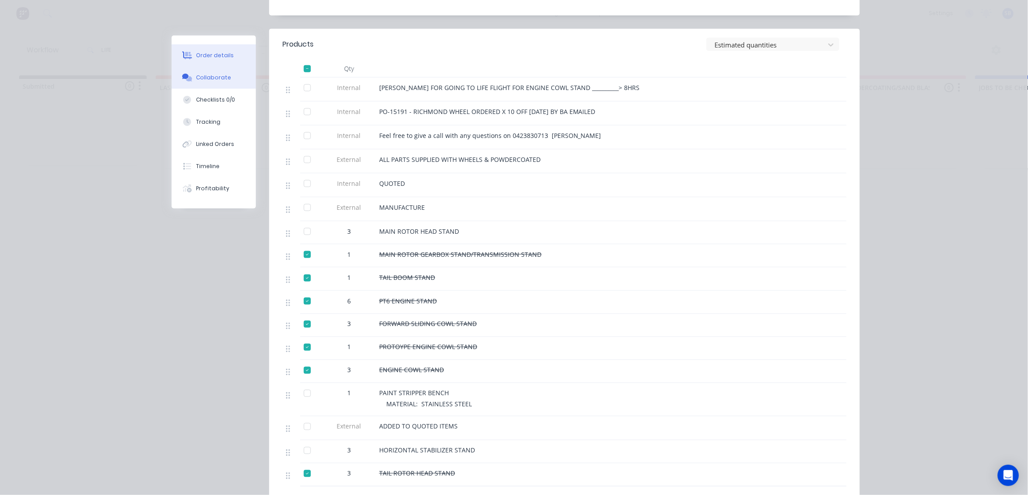
click at [219, 76] on div "Collaborate" at bounding box center [213, 78] width 35 height 8
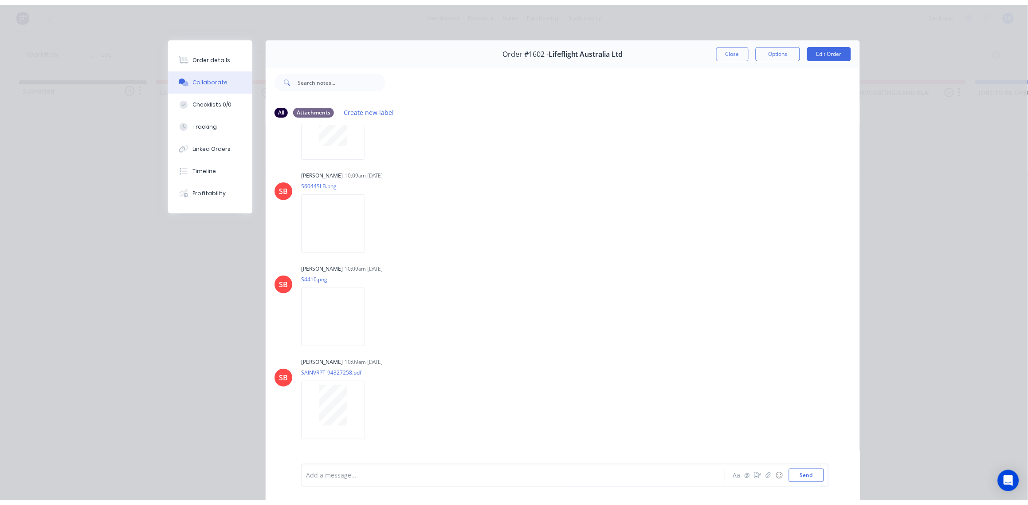
scroll to position [1164, 0]
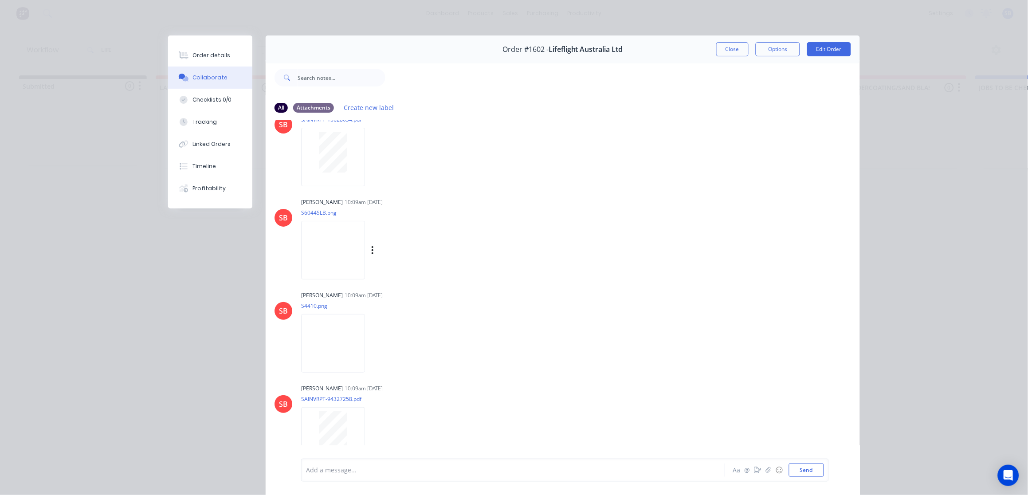
click at [329, 235] on img at bounding box center [333, 250] width 64 height 58
click at [725, 49] on button "Close" at bounding box center [732, 49] width 32 height 14
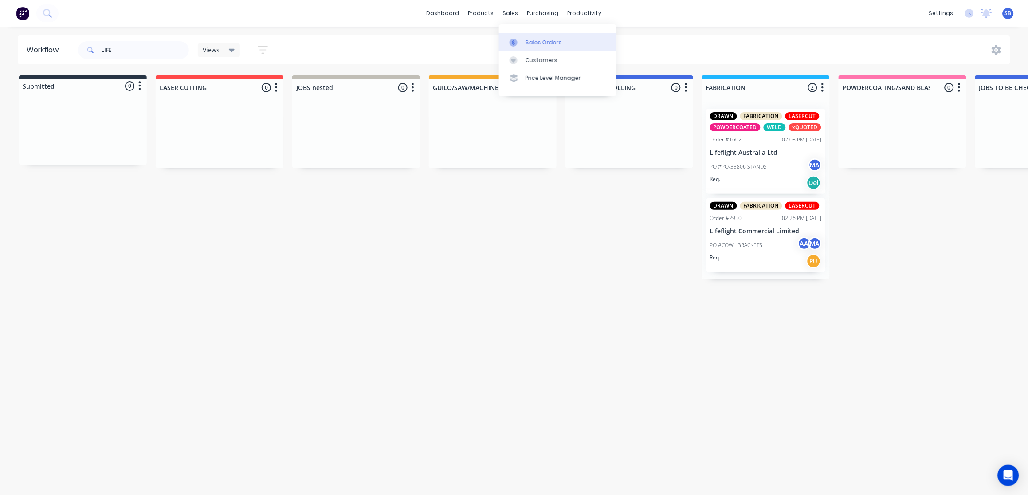
click at [543, 39] on div "Sales Orders" at bounding box center [543, 43] width 36 height 8
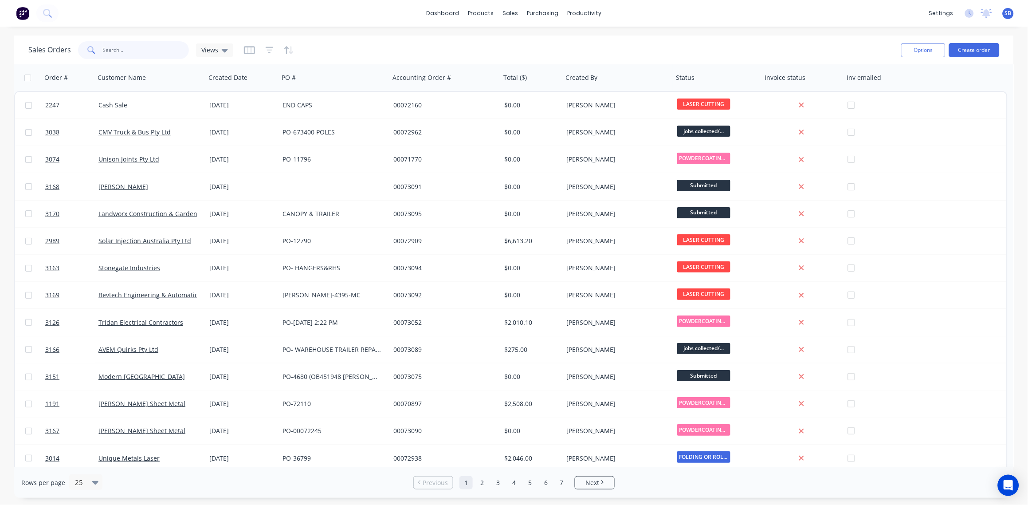
click at [123, 48] on input "text" at bounding box center [146, 50] width 86 height 18
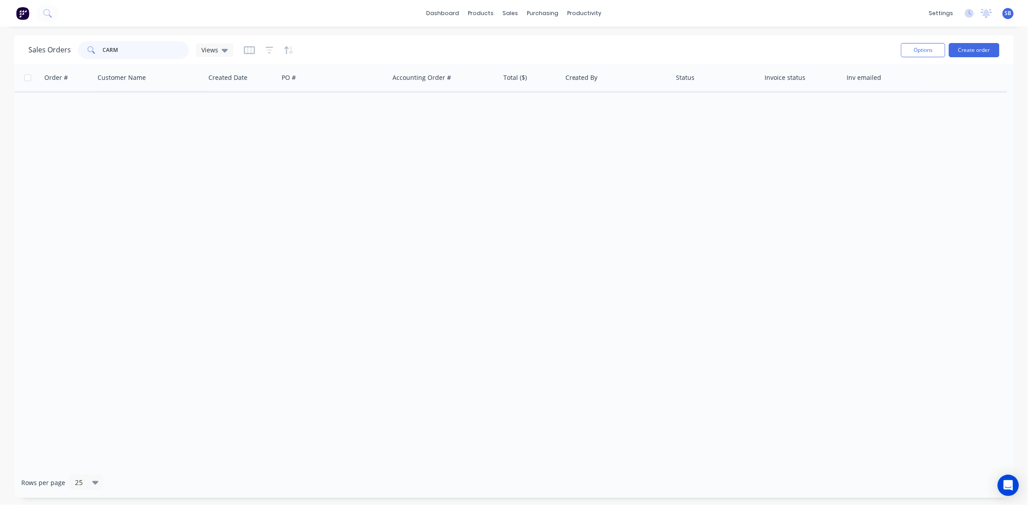
drag, startPoint x: 137, startPoint y: 46, endPoint x: 0, endPoint y: 65, distance: 138.7
click at [0, 64] on html "dashboard products sales purchasing productivity dashboard products Product Cat…" at bounding box center [514, 252] width 1028 height 505
type input "3160"
click at [268, 49] on icon "button" at bounding box center [270, 50] width 8 height 9
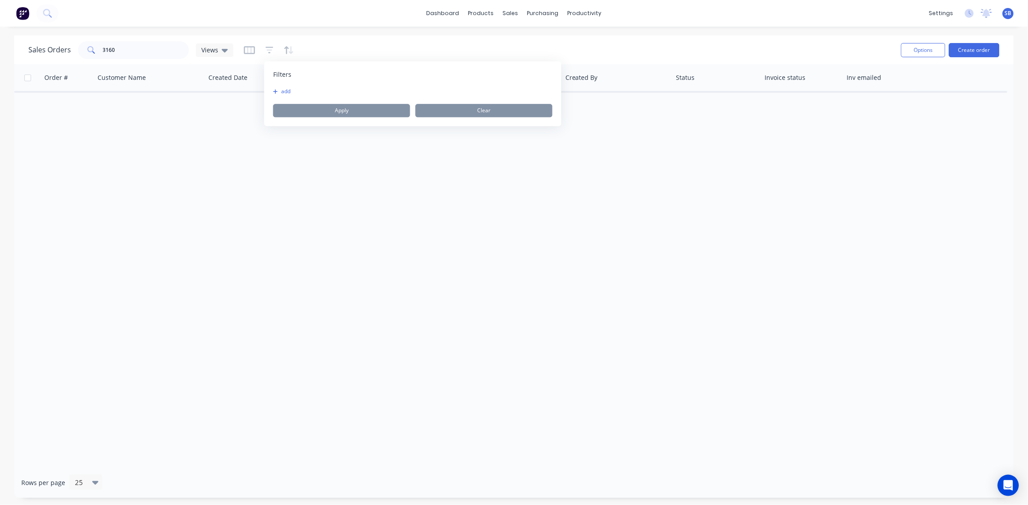
click at [290, 93] on button "add" at bounding box center [284, 91] width 22 height 7
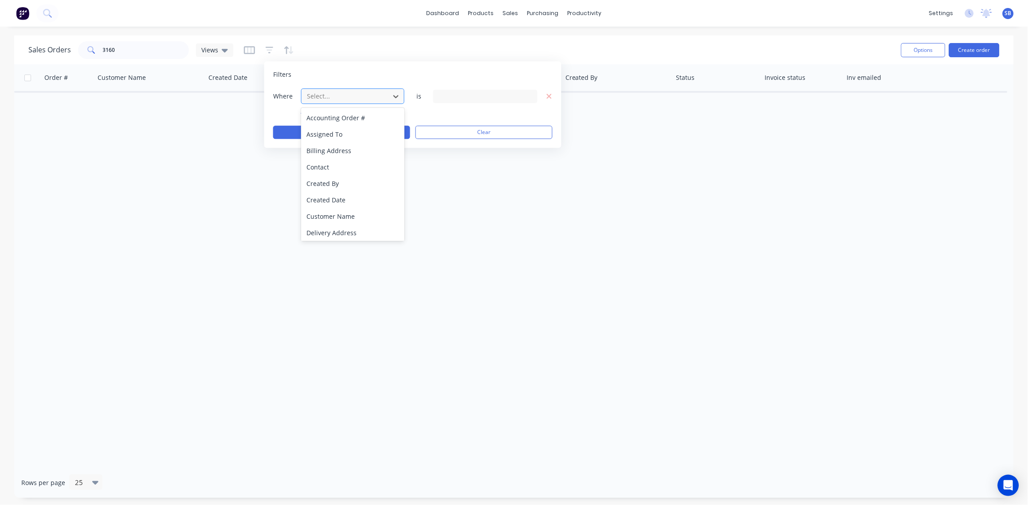
click at [337, 94] on div at bounding box center [345, 95] width 79 height 11
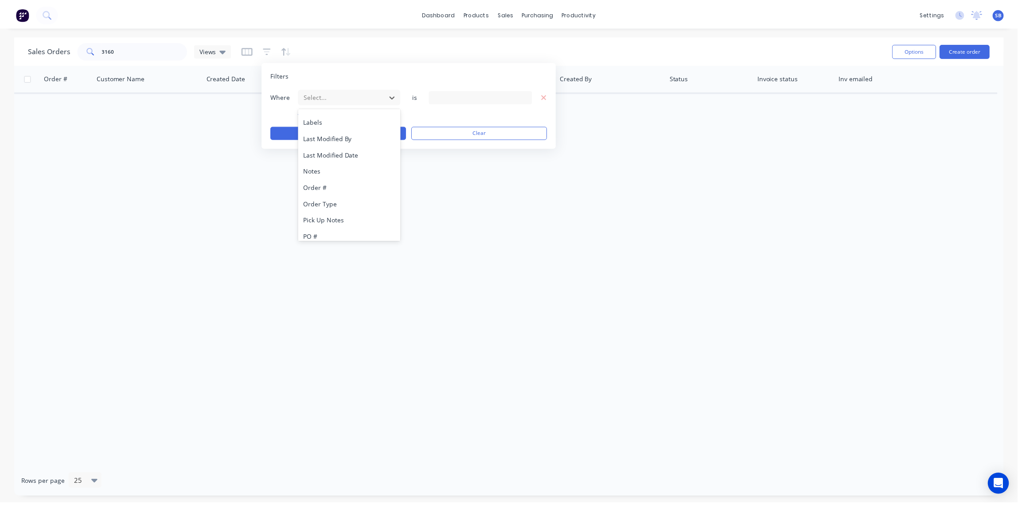
scroll to position [231, 0]
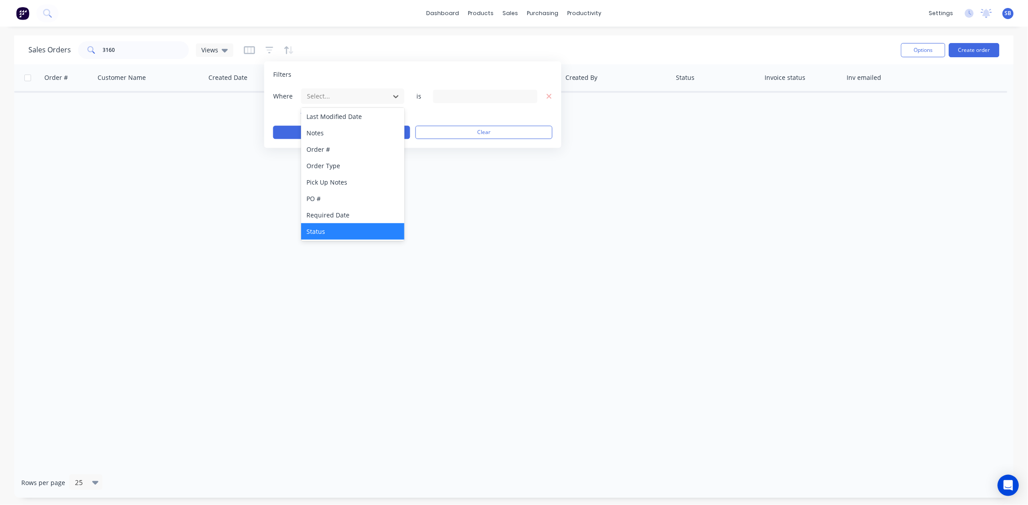
click at [339, 231] on div "Status" at bounding box center [352, 231] width 103 height 16
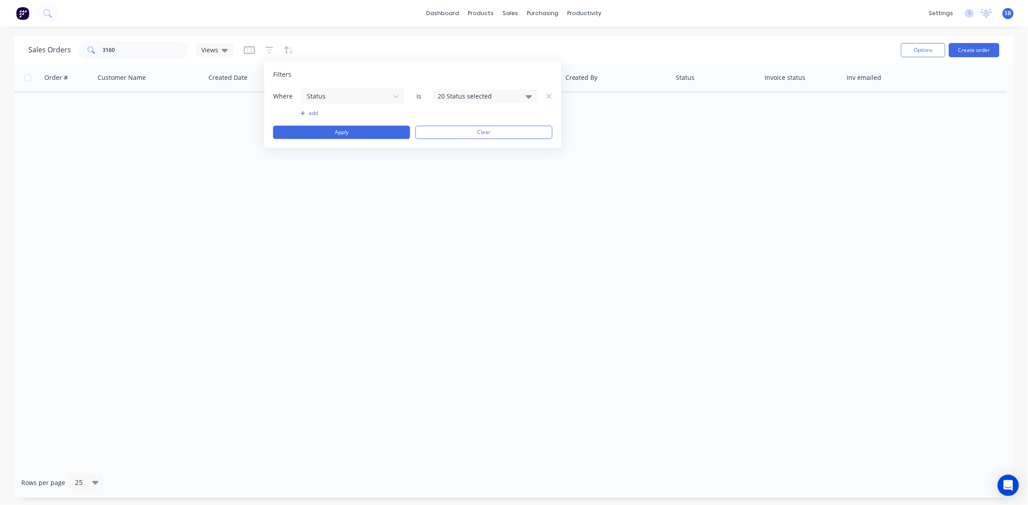
click at [509, 97] on div "20 Status selected" at bounding box center [478, 95] width 80 height 9
click at [454, 142] on div at bounding box center [448, 145] width 18 height 18
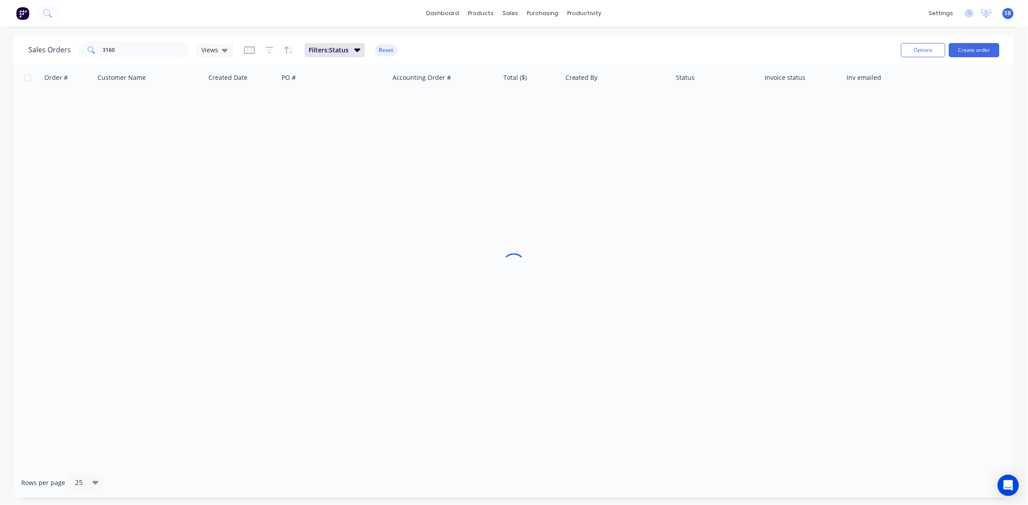
click at [372, 202] on div "Order # Customer Name Created Date PO # Accounting Order # Total ($) Created By…" at bounding box center [513, 265] width 999 height 403
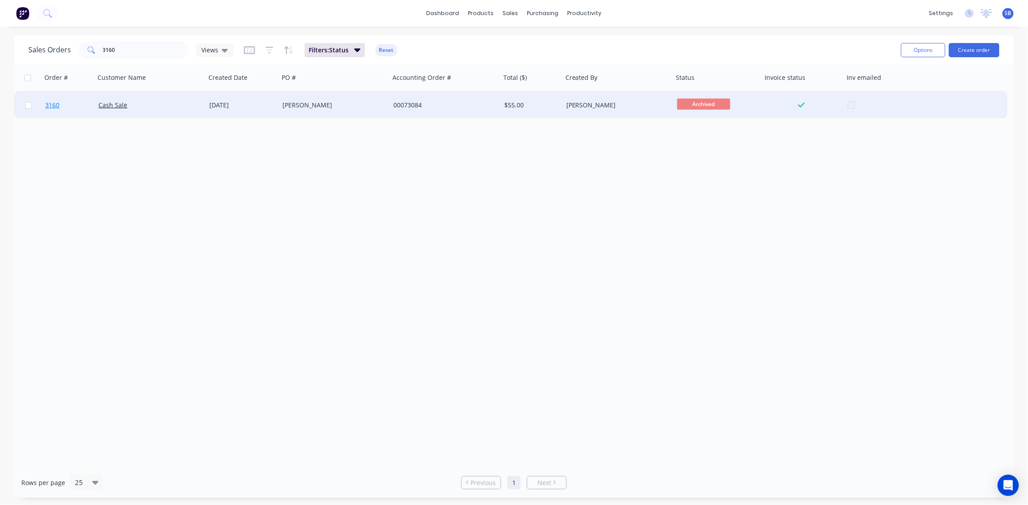
click at [51, 104] on span "3160" at bounding box center [52, 105] width 14 height 9
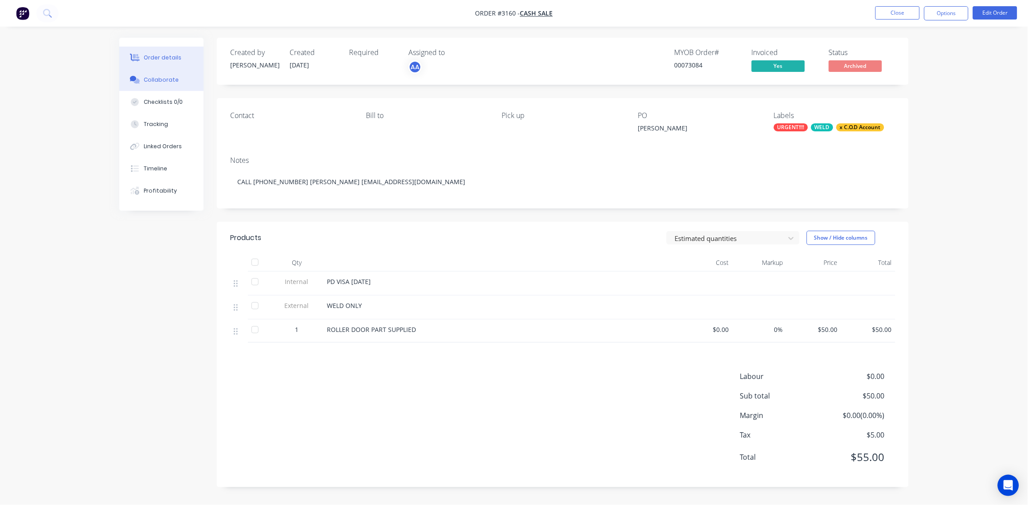
click at [154, 76] on div "Collaborate" at bounding box center [161, 80] width 35 height 8
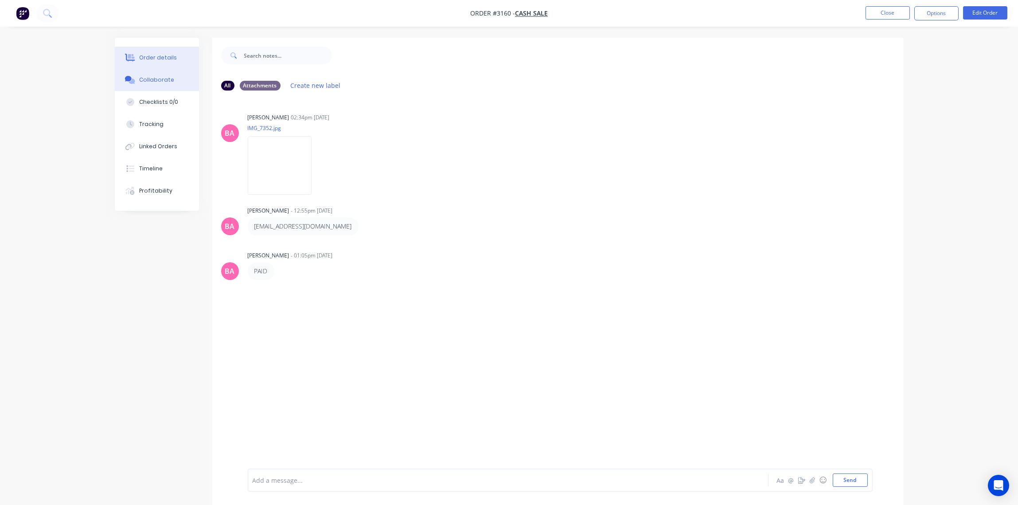
click at [160, 52] on button "Order details" at bounding box center [157, 58] width 84 height 22
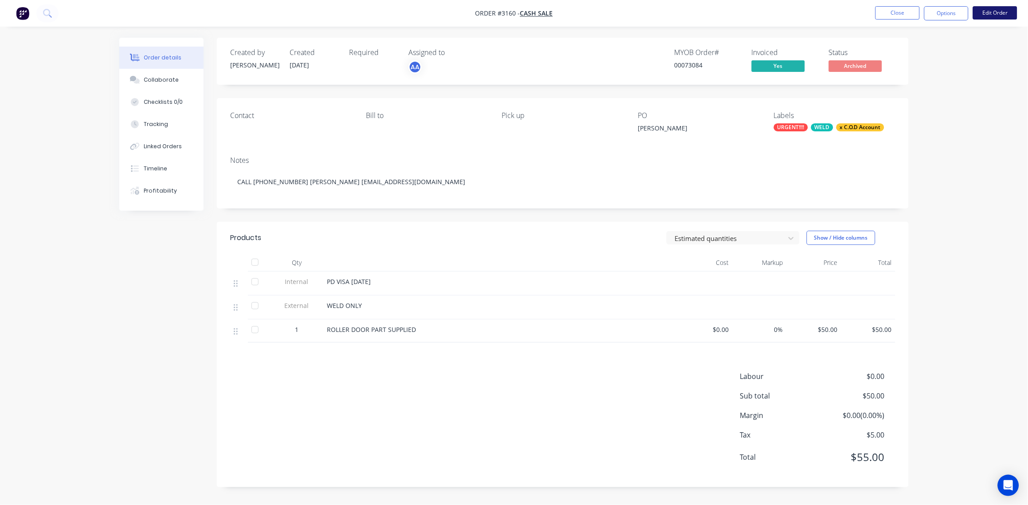
click at [1002, 13] on button "Edit Order" at bounding box center [995, 12] width 44 height 13
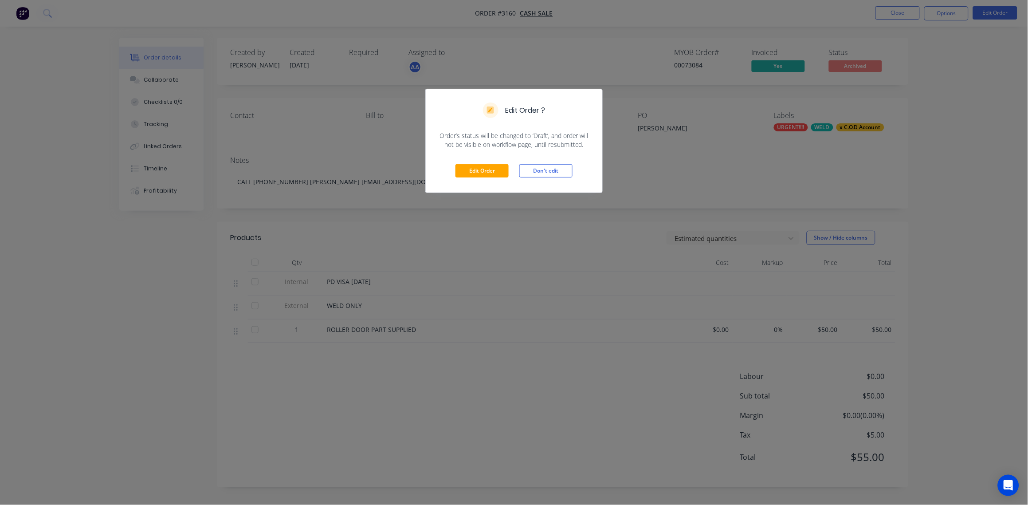
click at [424, 186] on div "Edit Order ? Order’s status will be changed to ‘Draft’, and order will not be v…" at bounding box center [514, 252] width 1028 height 505
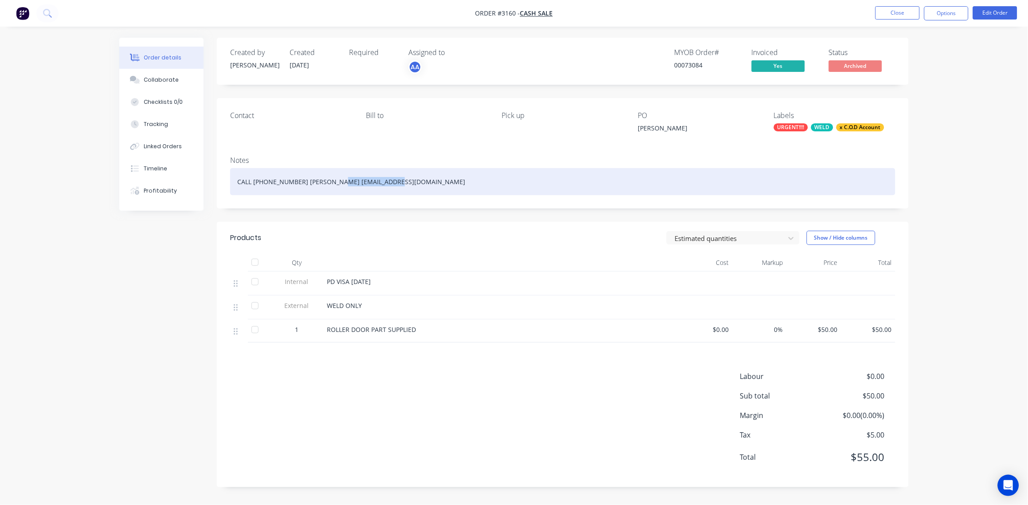
drag, startPoint x: 336, startPoint y: 182, endPoint x: 399, endPoint y: 188, distance: 63.7
click at [429, 182] on div "CALL 0490 390 008 MAX D'SOUZA cd51@hotmail.com" at bounding box center [562, 181] width 665 height 27
paste div
click at [335, 182] on div "CALL 0490 390 008 MAX D'SOUZA c_d_51@hotmail.com" at bounding box center [562, 181] width 665 height 27
click at [336, 180] on div "CALL 0490 390 008 MAX D'SOUZA c_d_51@hotmail.come" at bounding box center [562, 181] width 665 height 27
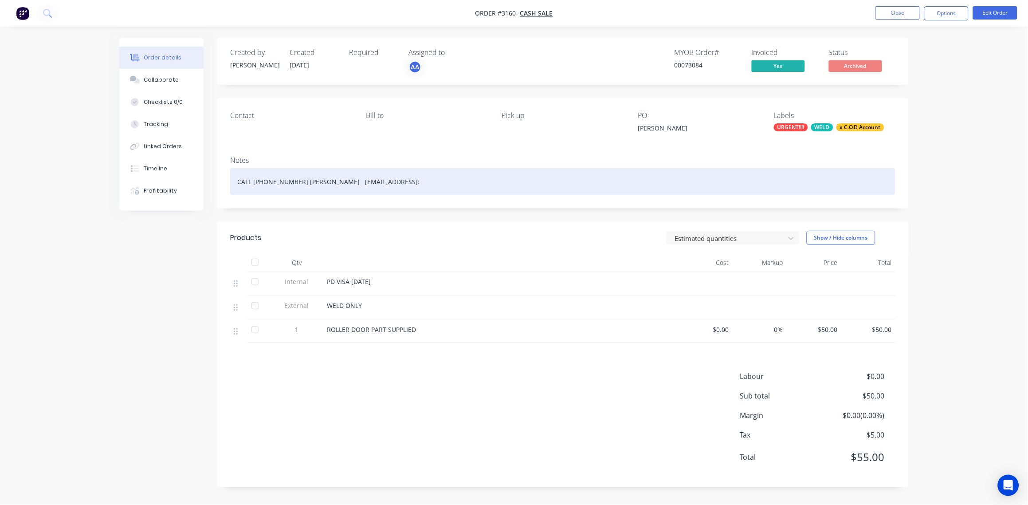
drag, startPoint x: 430, startPoint y: 181, endPoint x: 403, endPoint y: 180, distance: 26.6
click at [403, 180] on div "CALL 0490 390 008 MAX D'SOUZA c_d_51@hotmail.comeEMAIL:" at bounding box center [562, 181] width 665 height 27
click at [338, 183] on div "CALL 0490 390 008 MAX D'SOUZA c_d_51@hotmail.come" at bounding box center [562, 181] width 665 height 27
click at [515, 190] on div "CALL 0490 390 008 MAX D'SOUZA EMAIL: c_d_51@hotmail.come" at bounding box center [562, 181] width 665 height 27
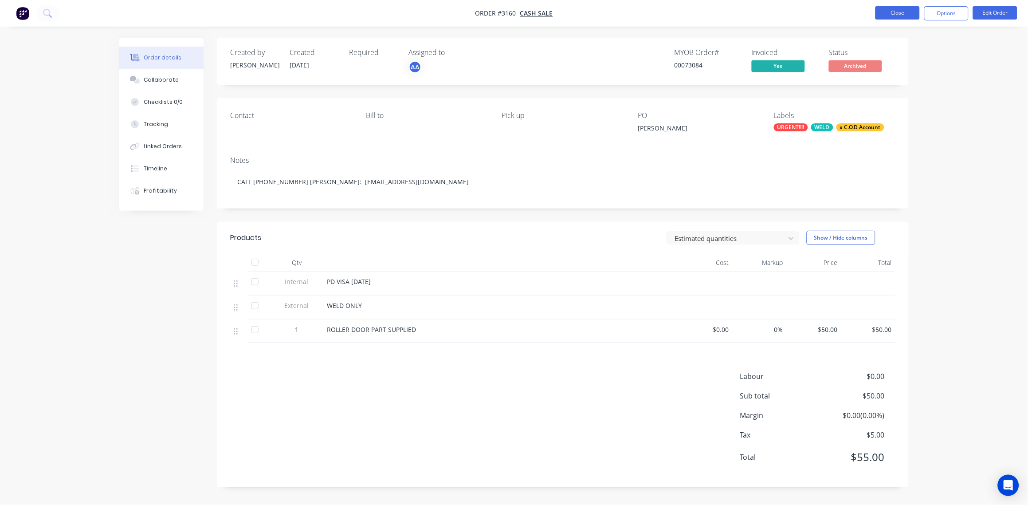
click at [899, 16] on button "Close" at bounding box center [897, 12] width 44 height 13
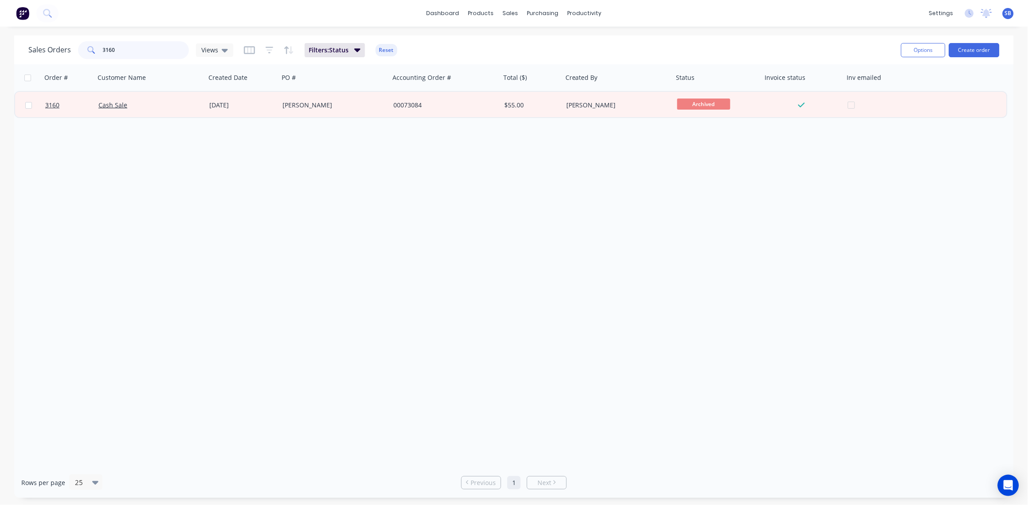
drag, startPoint x: 129, startPoint y: 49, endPoint x: -3, endPoint y: 54, distance: 131.8
click at [0, 54] on html "dashboard products sales purchasing productivity dashboard products Product Cat…" at bounding box center [514, 252] width 1028 height 505
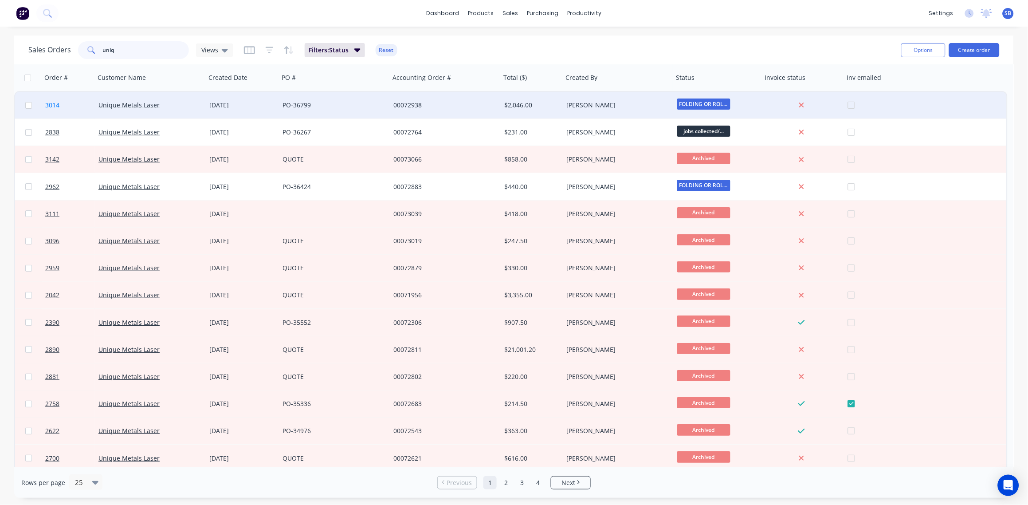
type input "uniq"
click at [53, 99] on link "3014" at bounding box center [71, 105] width 53 height 27
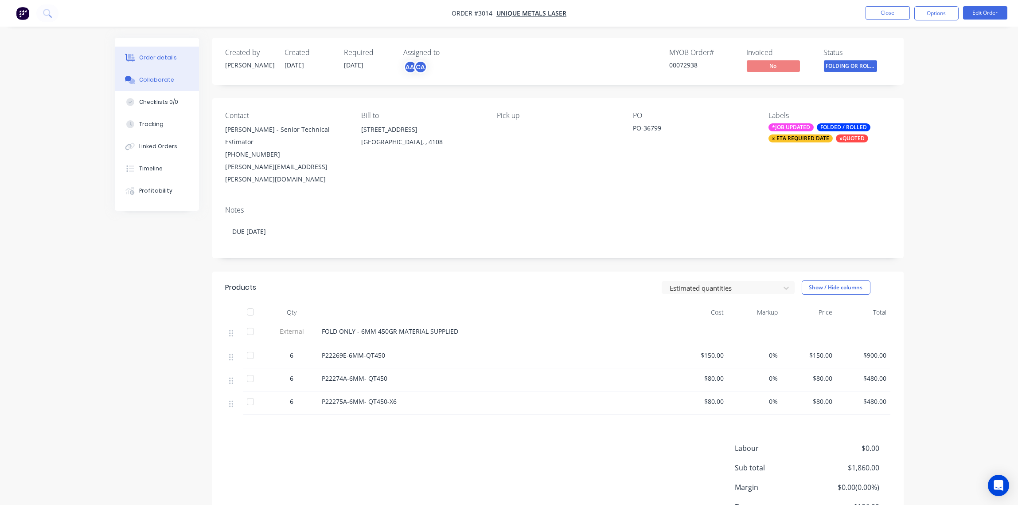
click at [159, 79] on div "Collaborate" at bounding box center [156, 80] width 35 height 8
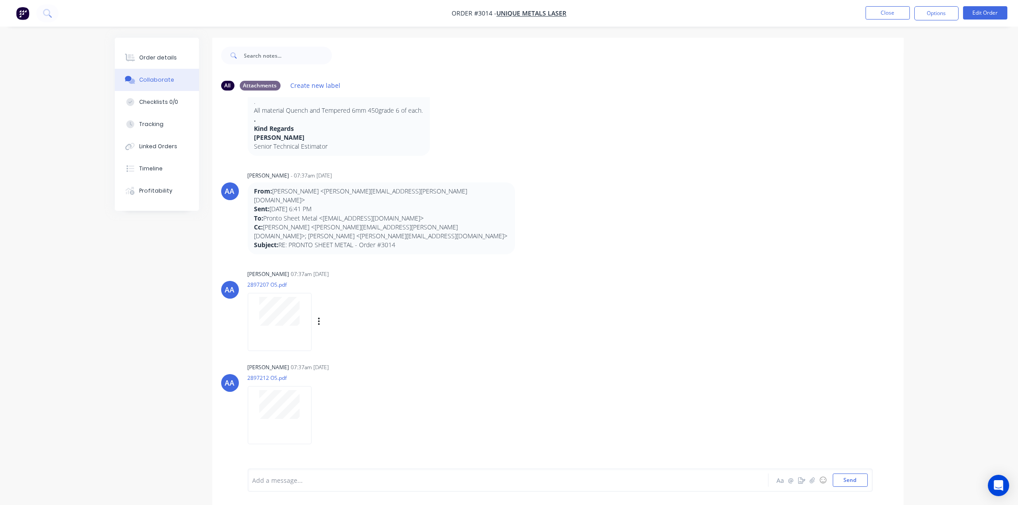
scroll to position [463, 0]
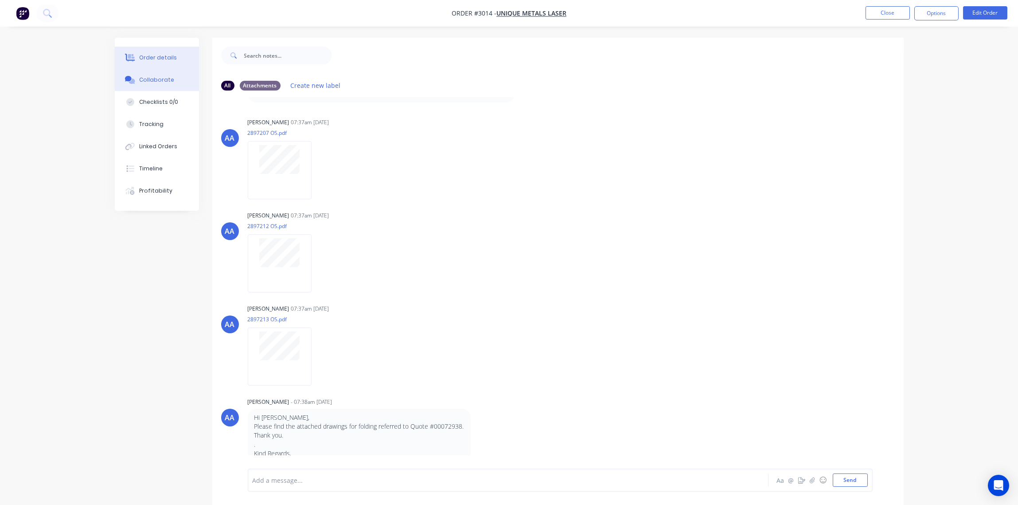
click at [158, 55] on div "Order details" at bounding box center [158, 58] width 38 height 8
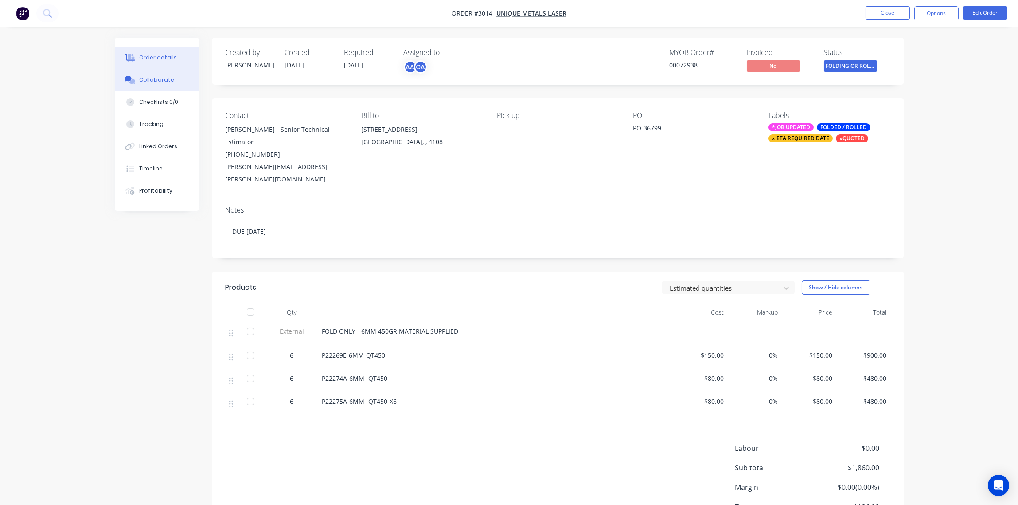
click at [149, 81] on div "Collaborate" at bounding box center [156, 80] width 35 height 8
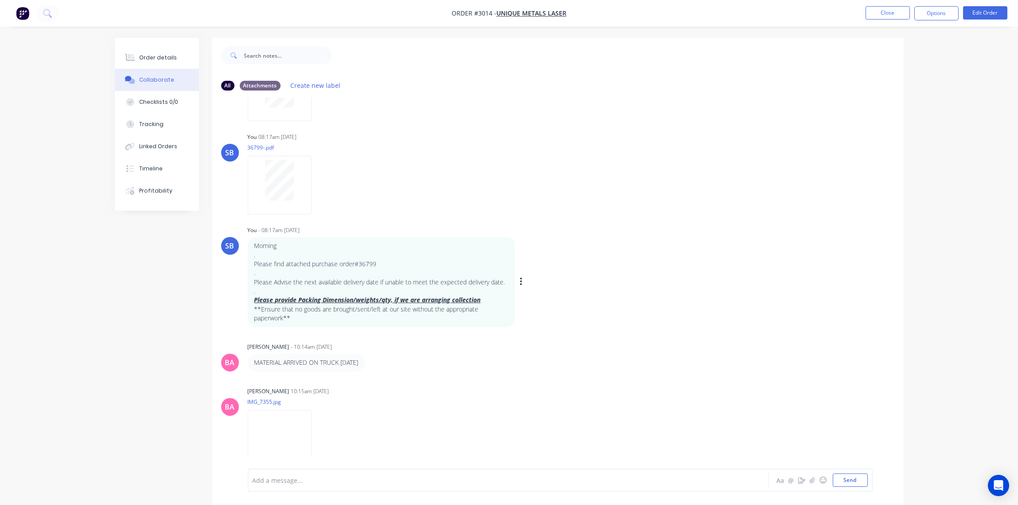
scroll to position [1586, 0]
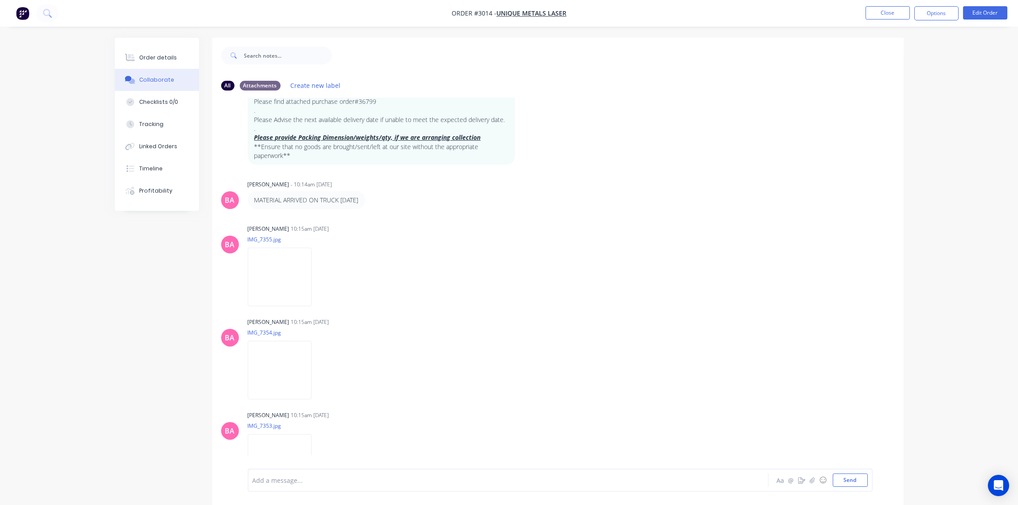
click at [301, 485] on div "Add a message..." at bounding box center [484, 479] width 462 height 13
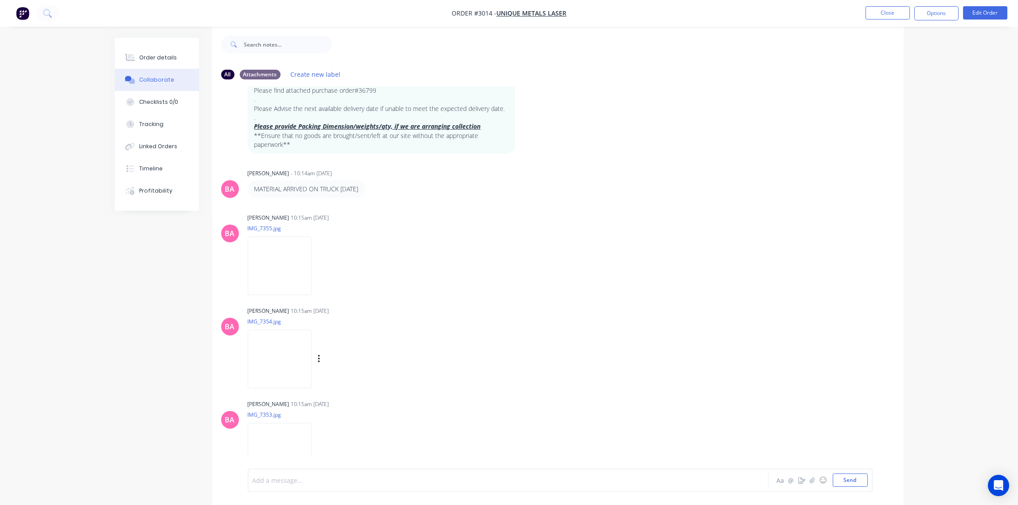
scroll to position [14, 0]
click at [893, 14] on button "Close" at bounding box center [888, 12] width 44 height 13
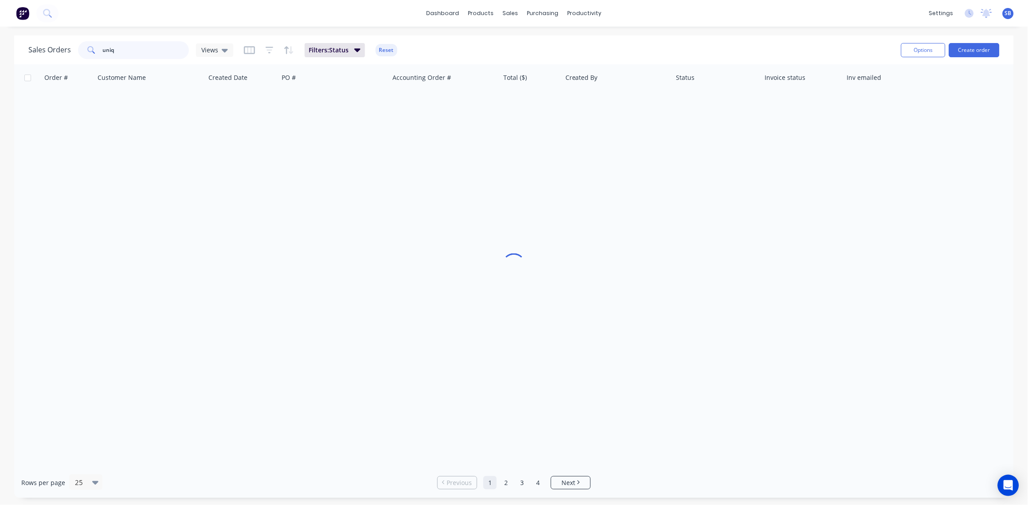
drag, startPoint x: 139, startPoint y: 48, endPoint x: 0, endPoint y: 49, distance: 138.8
click at [0, 49] on html "dashboard products sales purchasing productivity dashboard products Product Cat…" at bounding box center [514, 252] width 1028 height 505
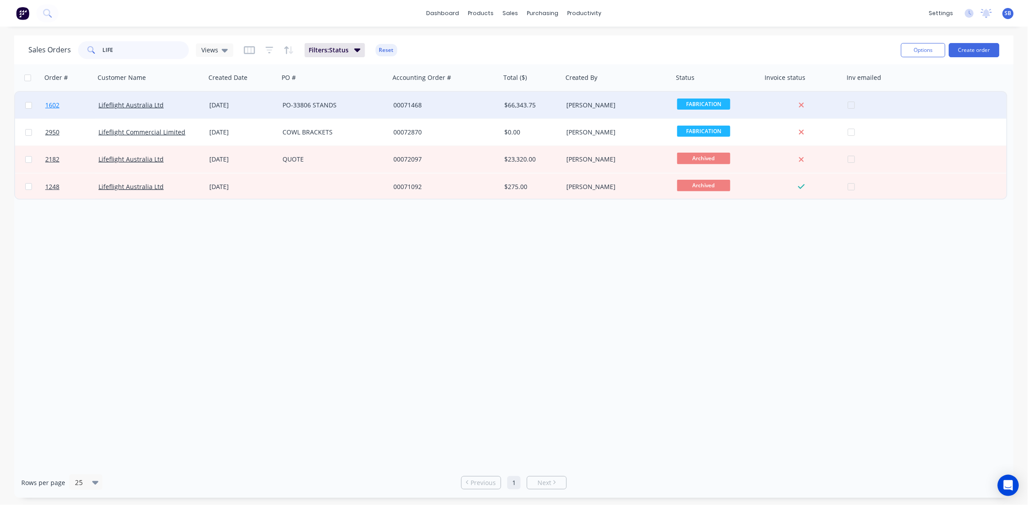
type input "LIFE"
click at [52, 104] on span "1602" at bounding box center [52, 105] width 14 height 9
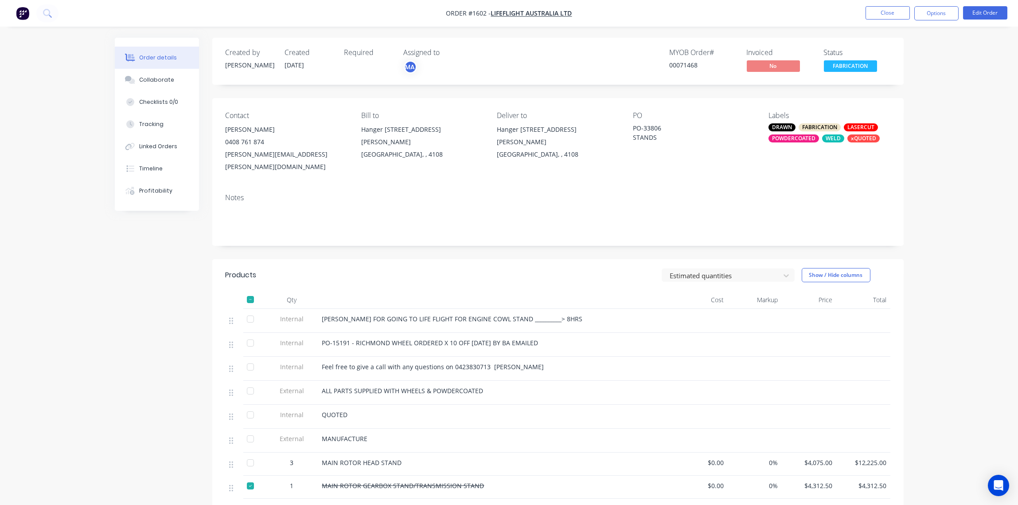
scroll to position [265, 0]
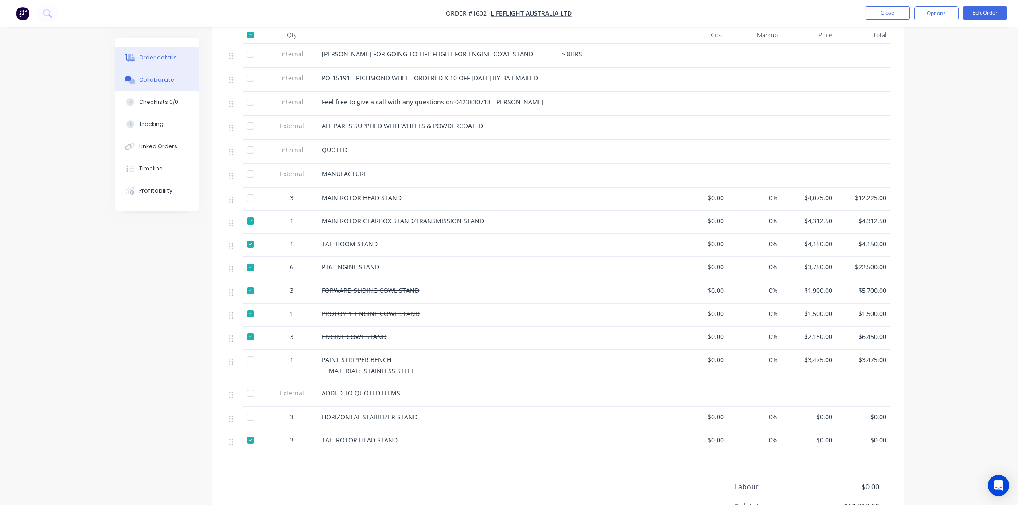
click at [160, 78] on div "Collaborate" at bounding box center [156, 80] width 35 height 8
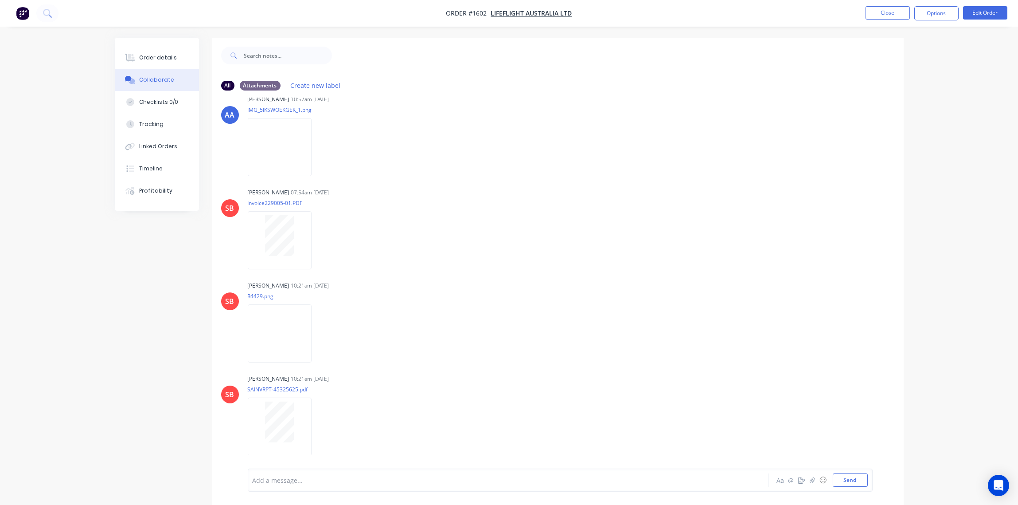
scroll to position [752, 0]
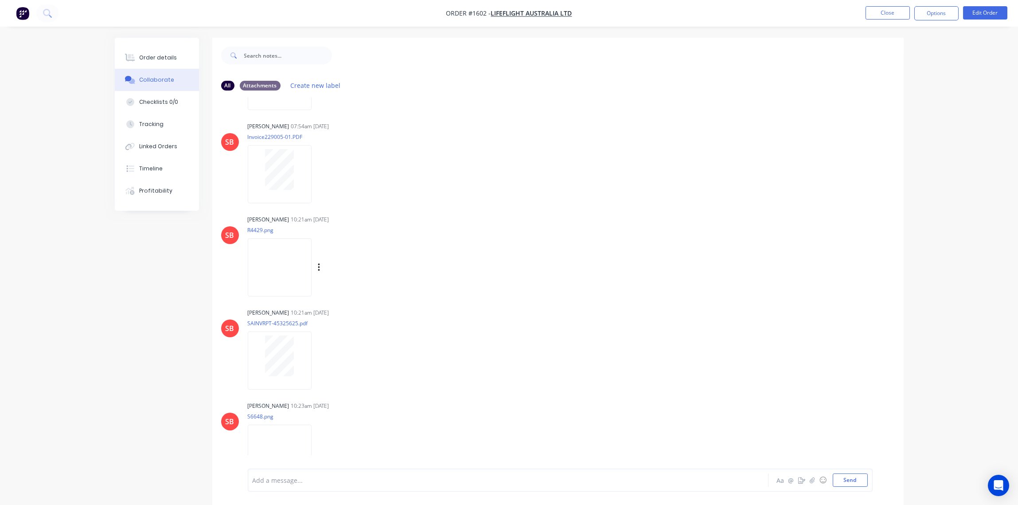
click at [274, 261] on img at bounding box center [280, 267] width 64 height 58
click at [271, 269] on img at bounding box center [280, 267] width 64 height 58
